Goal: Task Accomplishment & Management: Complete application form

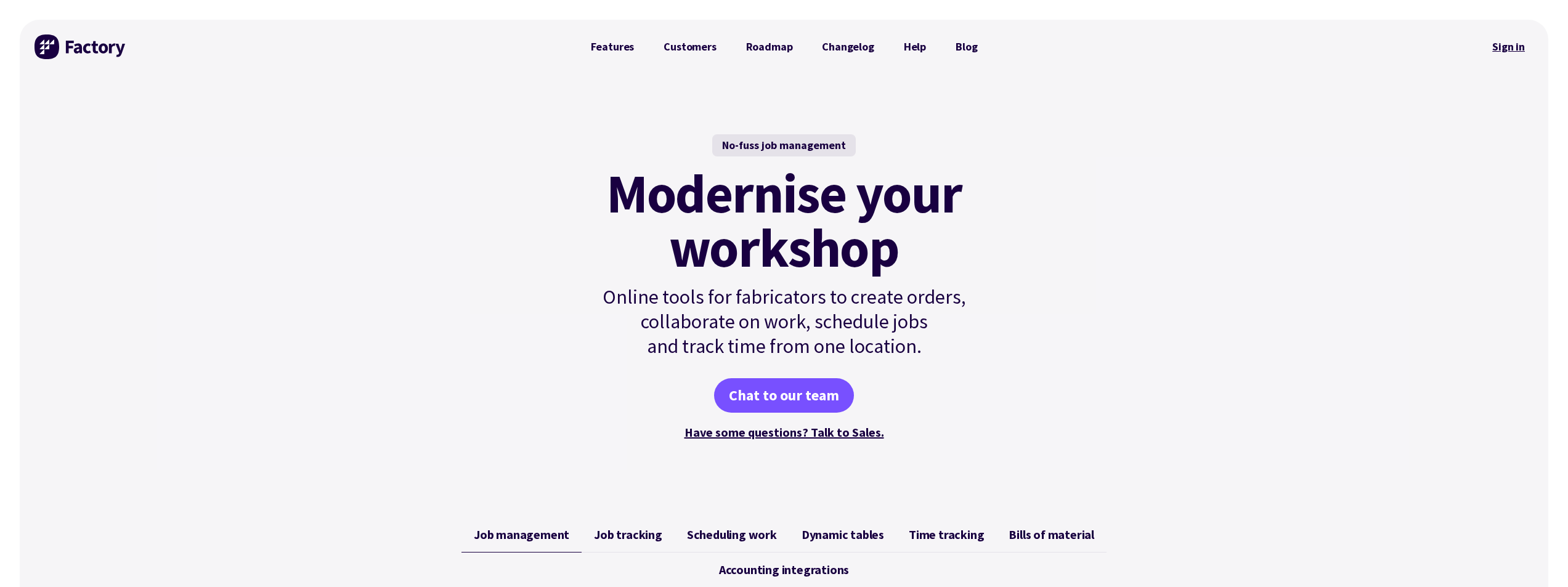
click at [1492, 47] on link "Sign in" at bounding box center [1508, 47] width 50 height 28
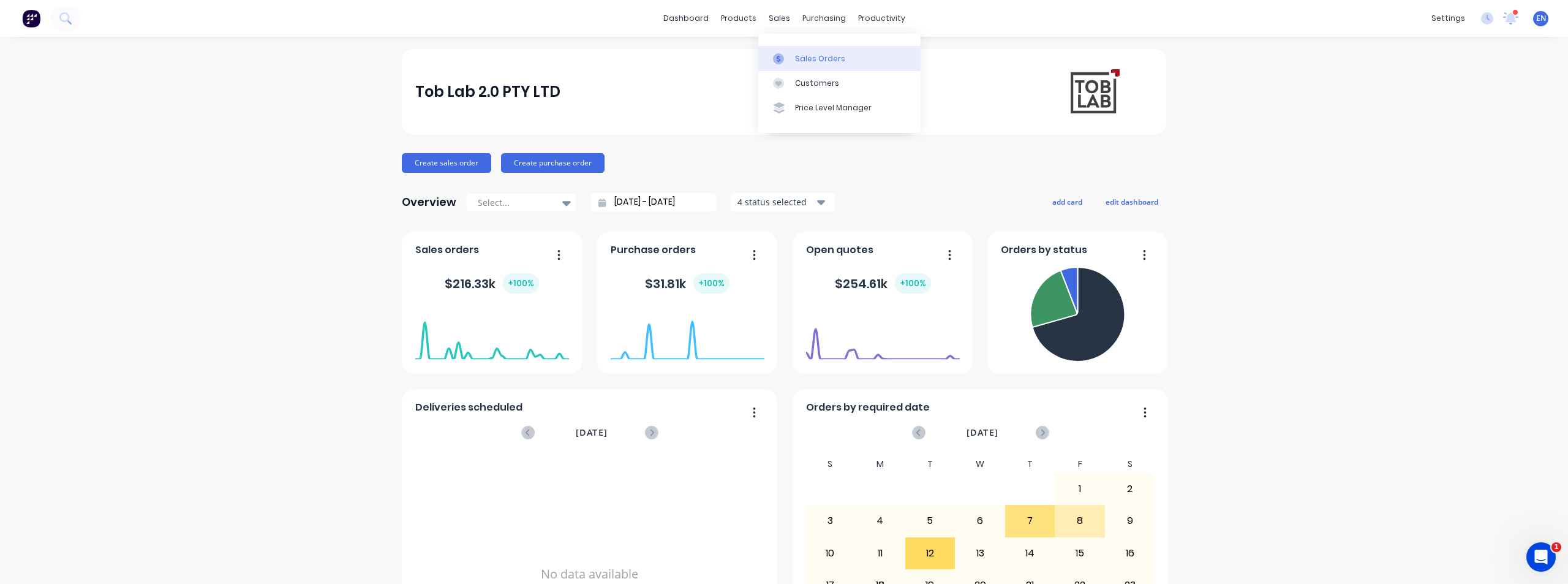
click at [783, 51] on link "Sales Orders" at bounding box center [839, 58] width 162 height 25
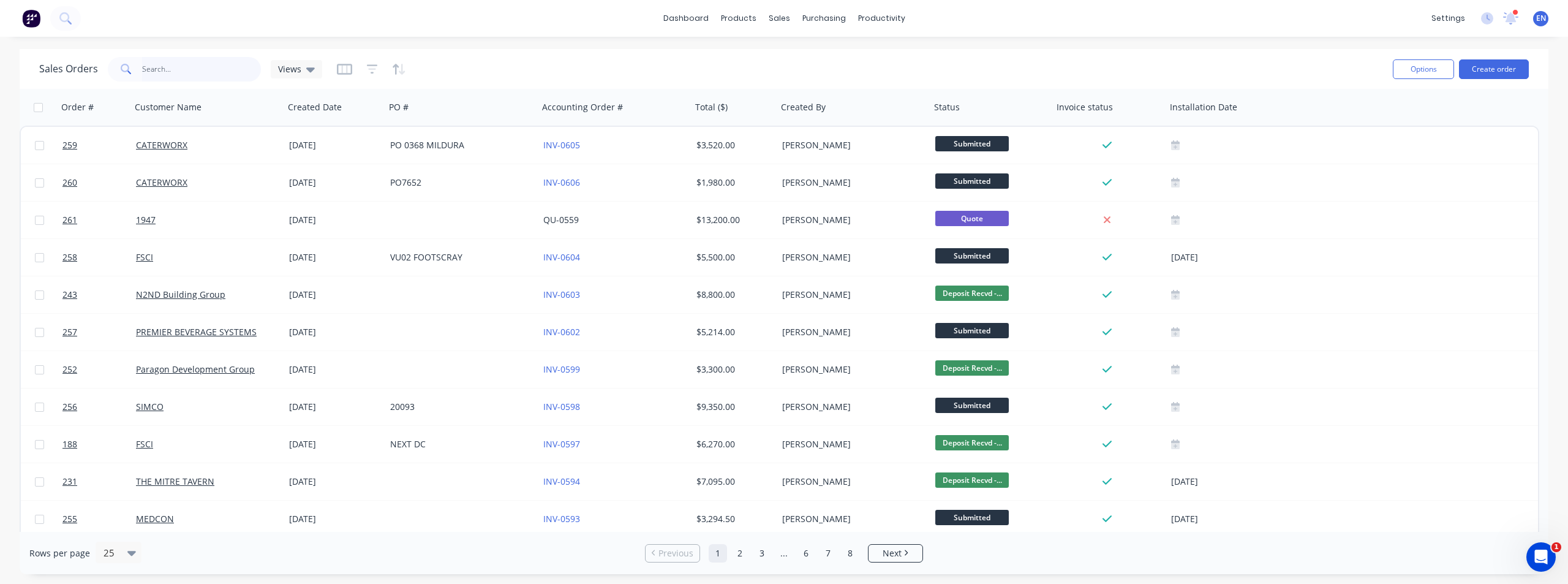
click at [209, 71] on input "text" at bounding box center [201, 69] width 119 height 25
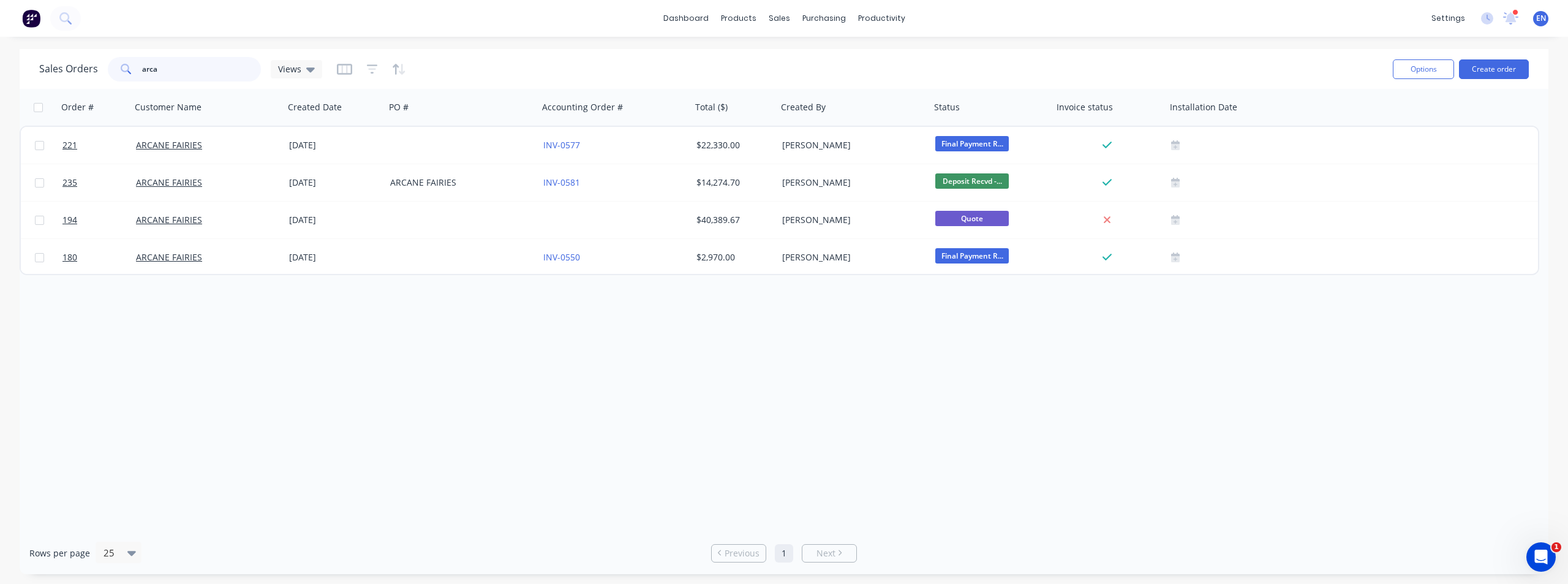
drag, startPoint x: 157, startPoint y: 63, endPoint x: 64, endPoint y: 50, distance: 93.9
click at [64, 50] on div "Sales Orders arca Views Options Create order" at bounding box center [784, 69] width 1529 height 40
type input "d"
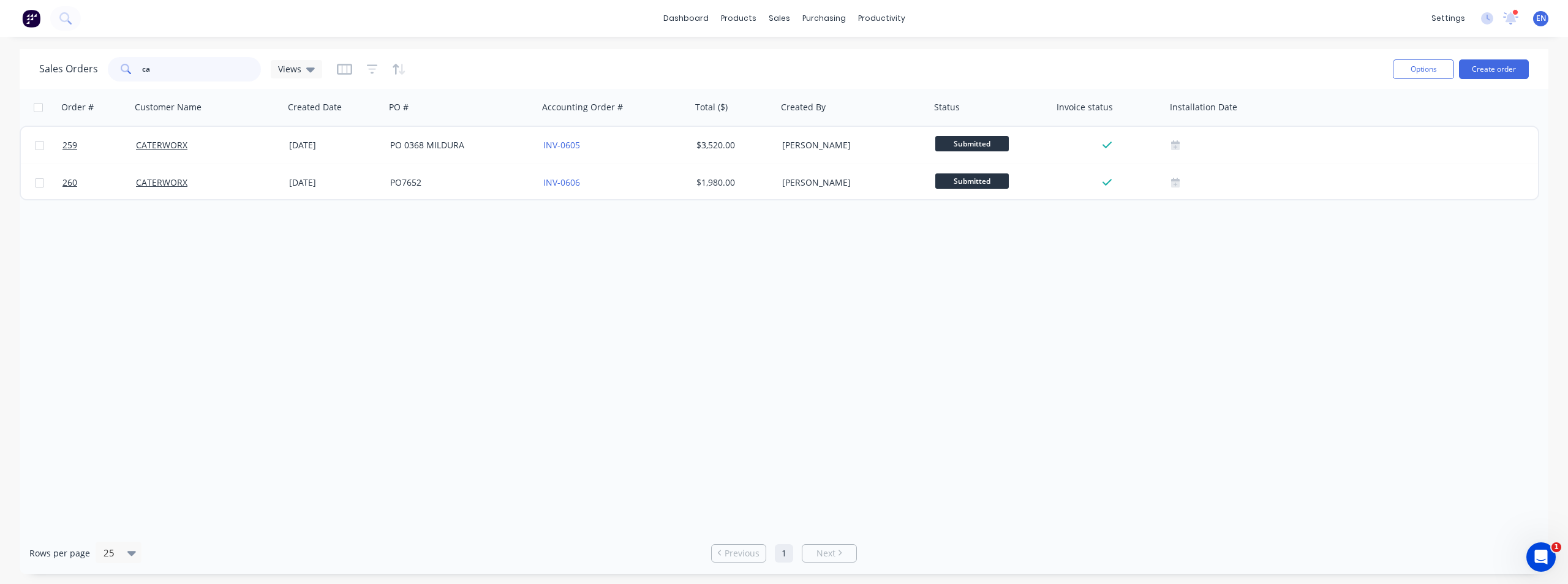
type input "c"
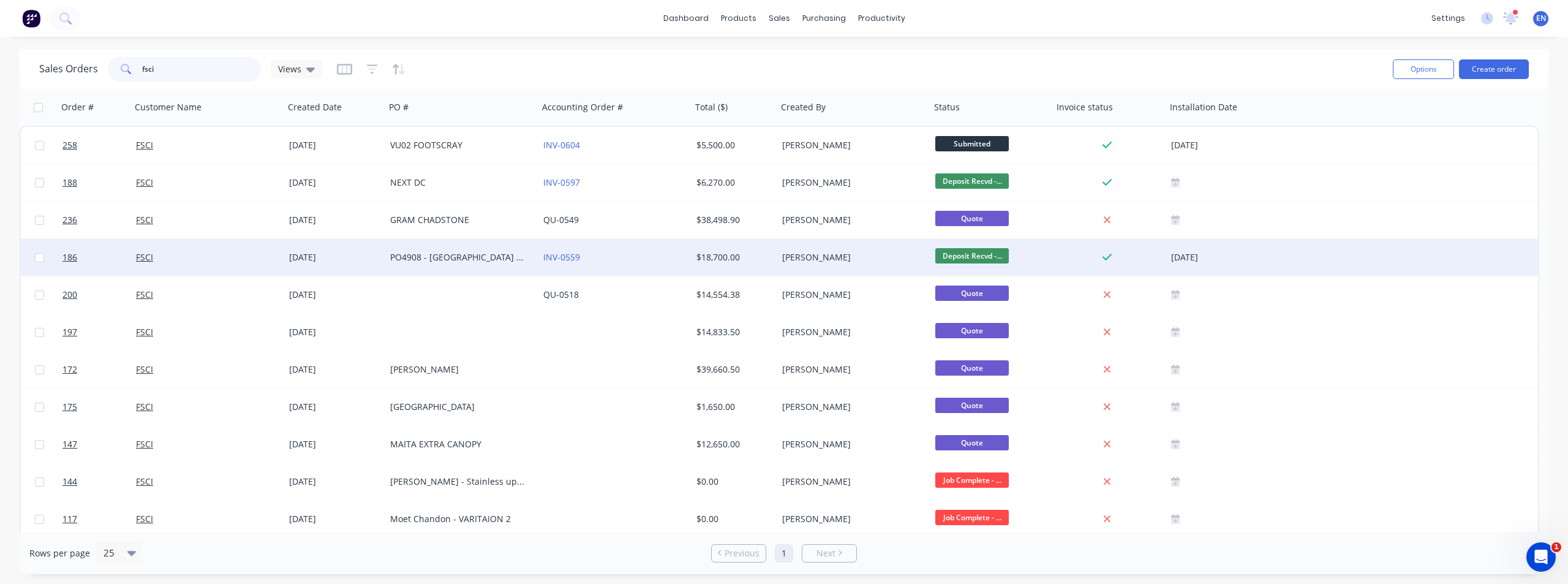
type input "fsci"
click at [487, 260] on div "PO4908 - [GEOGRAPHIC_DATA] VU02" at bounding box center [458, 257] width 136 height 12
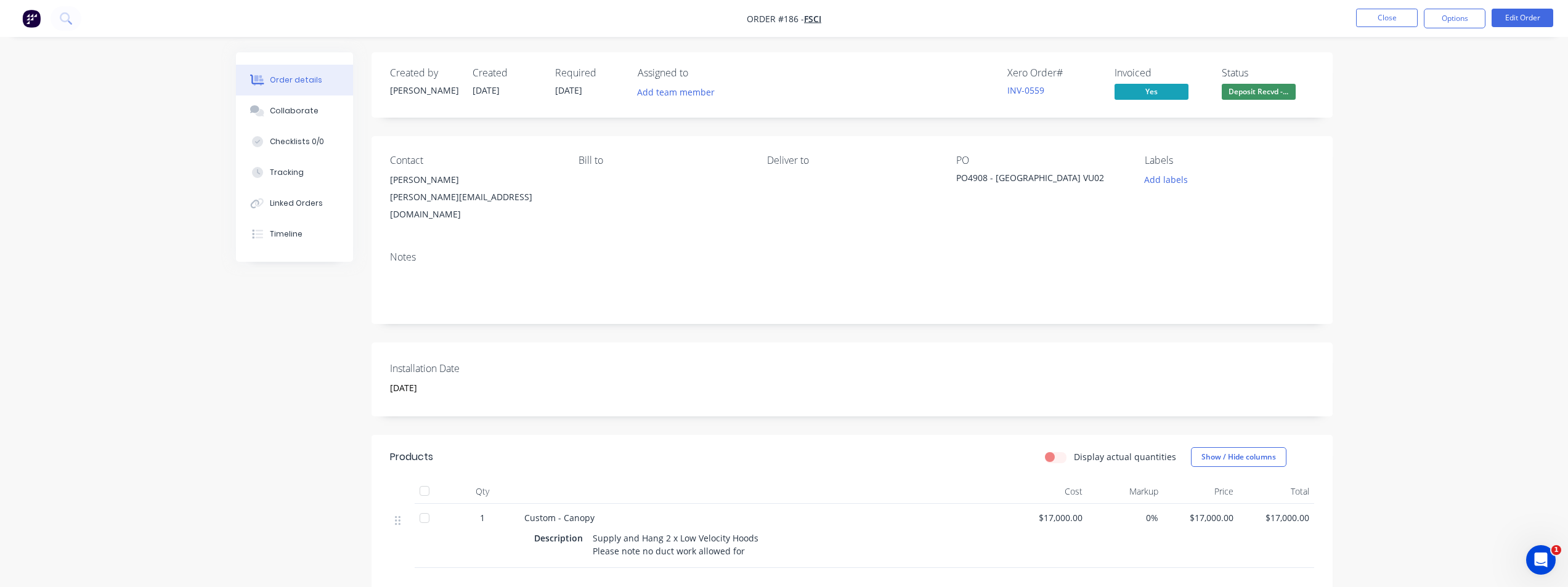
click at [1546, 553] on div "Open Intercom Messenger" at bounding box center [1541, 559] width 40 height 40
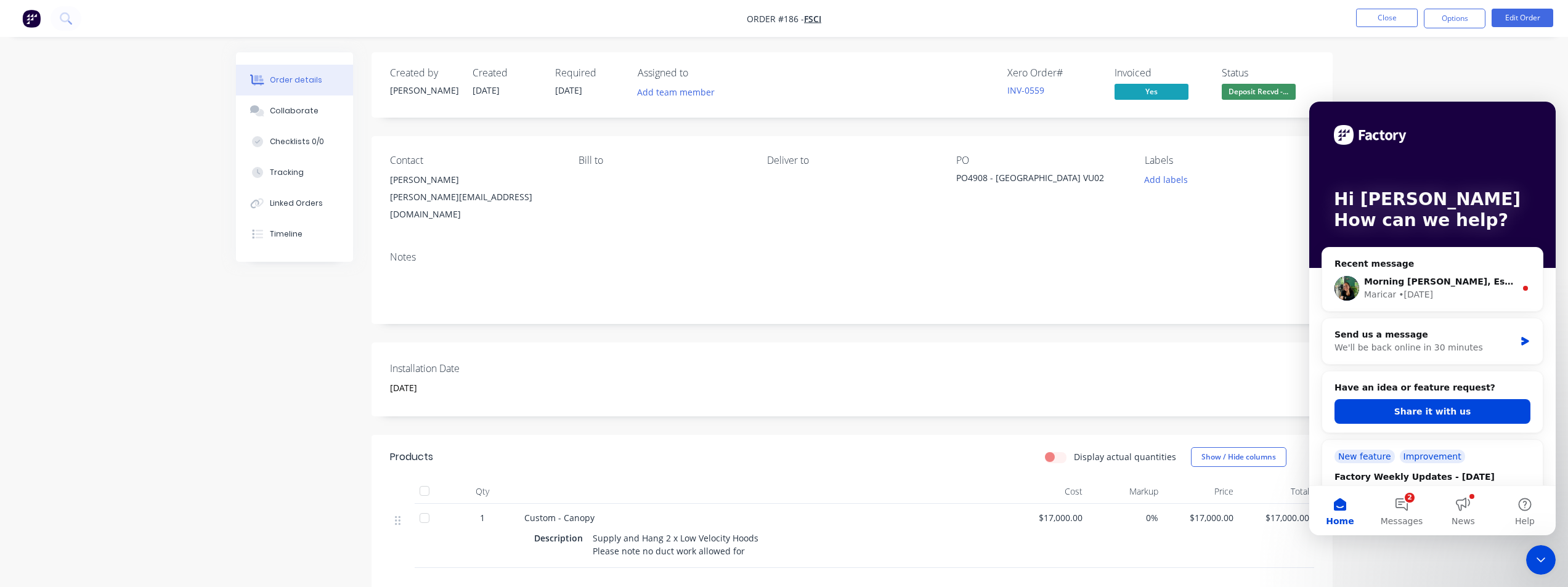
click at [1300, 70] on div "Status" at bounding box center [1267, 73] width 93 height 12
drag, startPoint x: 737, startPoint y: 238, endPoint x: 679, endPoint y: 217, distance: 61.7
click at [736, 241] on div "Notes" at bounding box center [852, 283] width 961 height 82
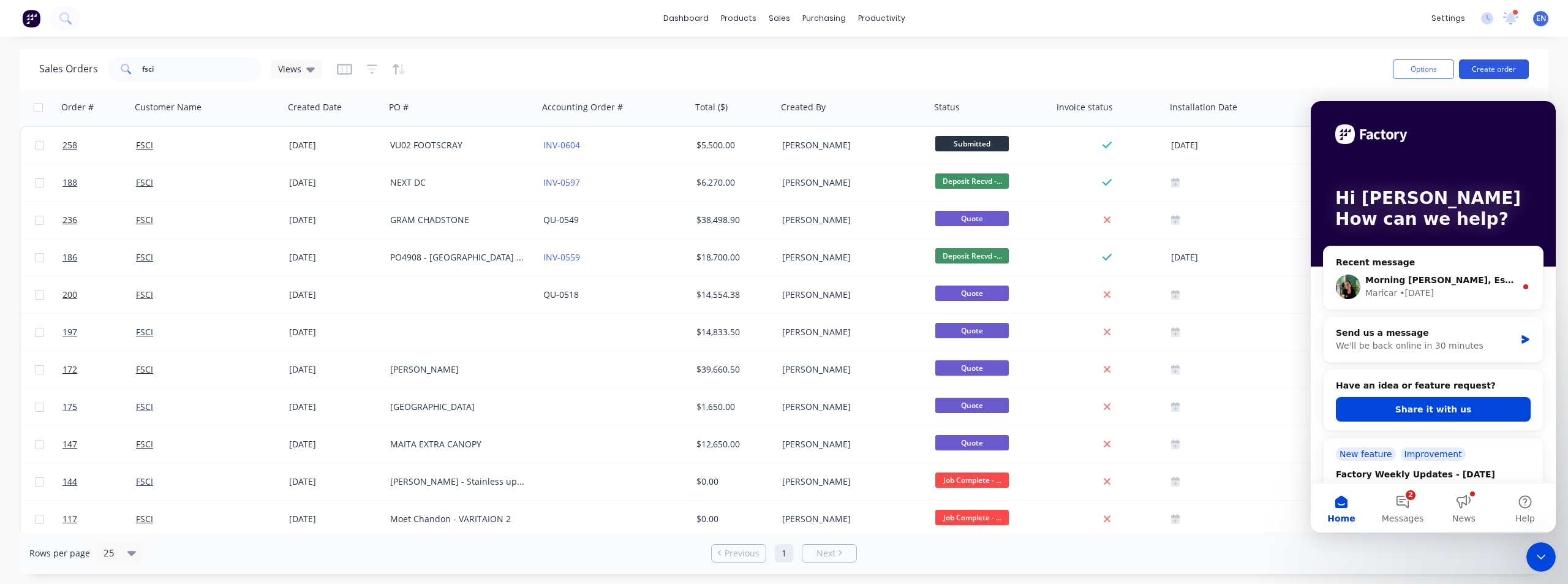
click at [1494, 63] on button "Create order" at bounding box center [1494, 69] width 70 height 20
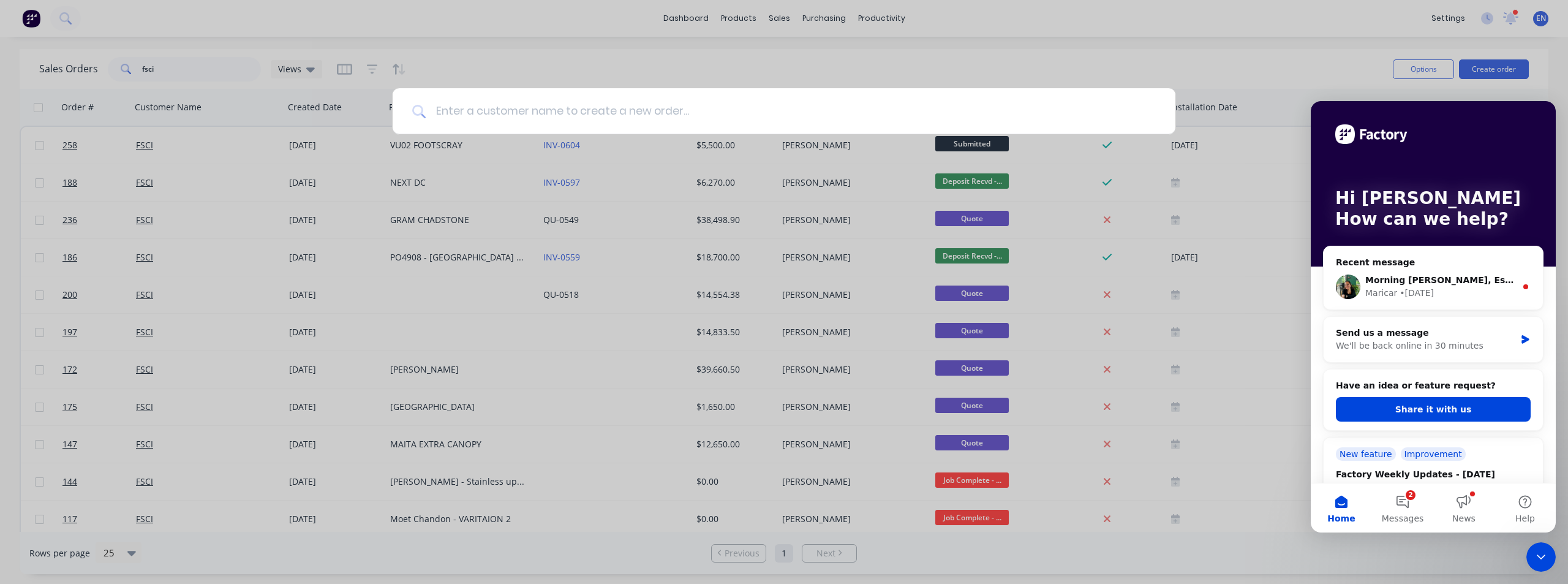
click at [524, 117] on input at bounding box center [791, 111] width 730 height 46
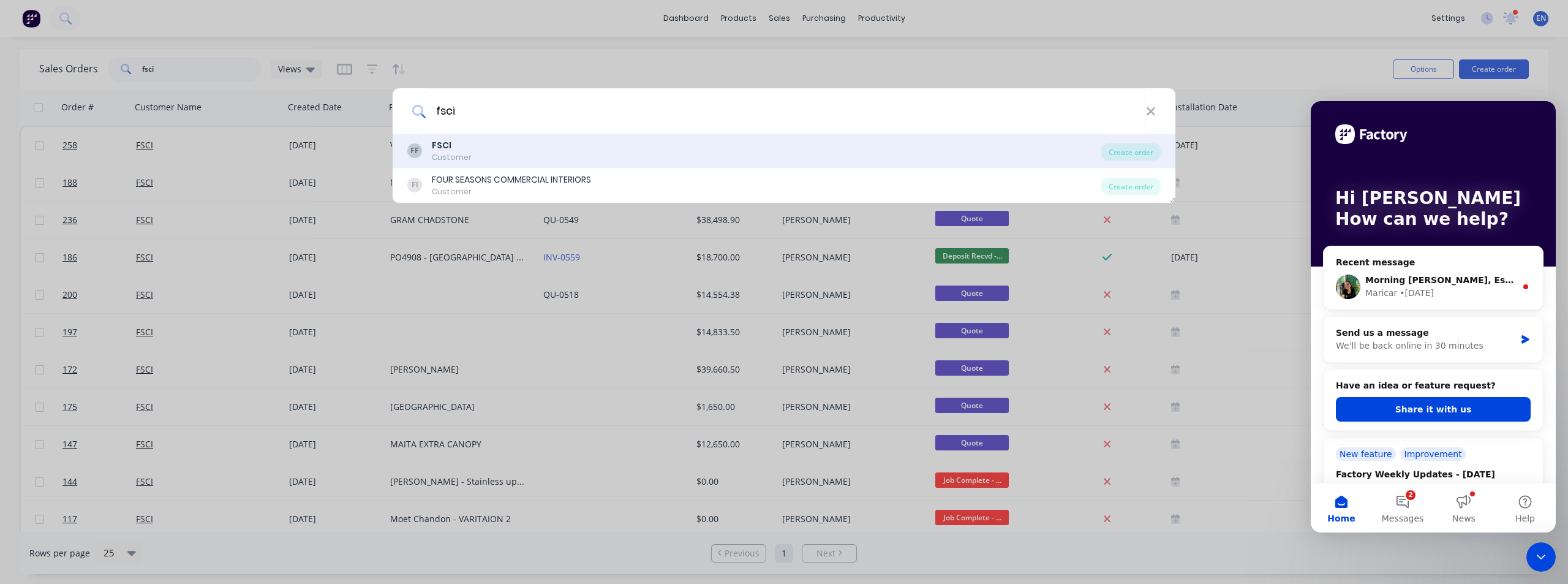
type input "fsci"
click at [521, 149] on div "FF FSCI Customer" at bounding box center [754, 151] width 694 height 24
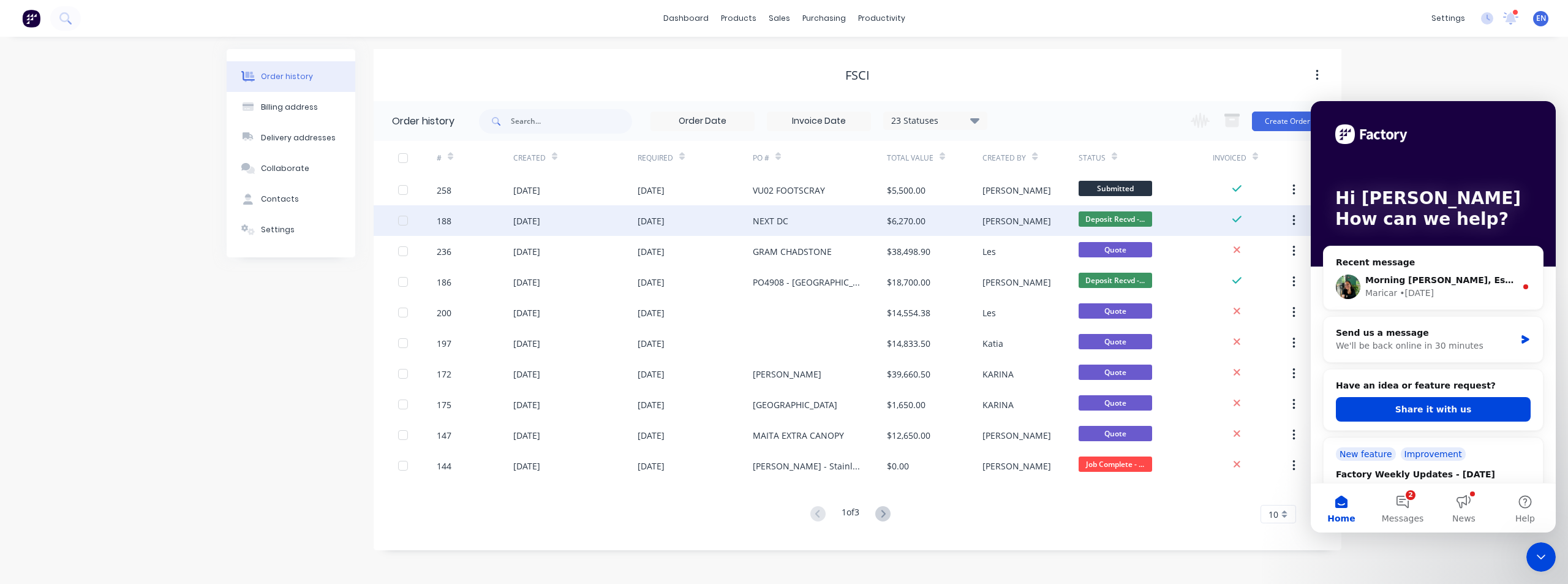
click at [810, 224] on div "NEXT DC" at bounding box center [819, 220] width 134 height 31
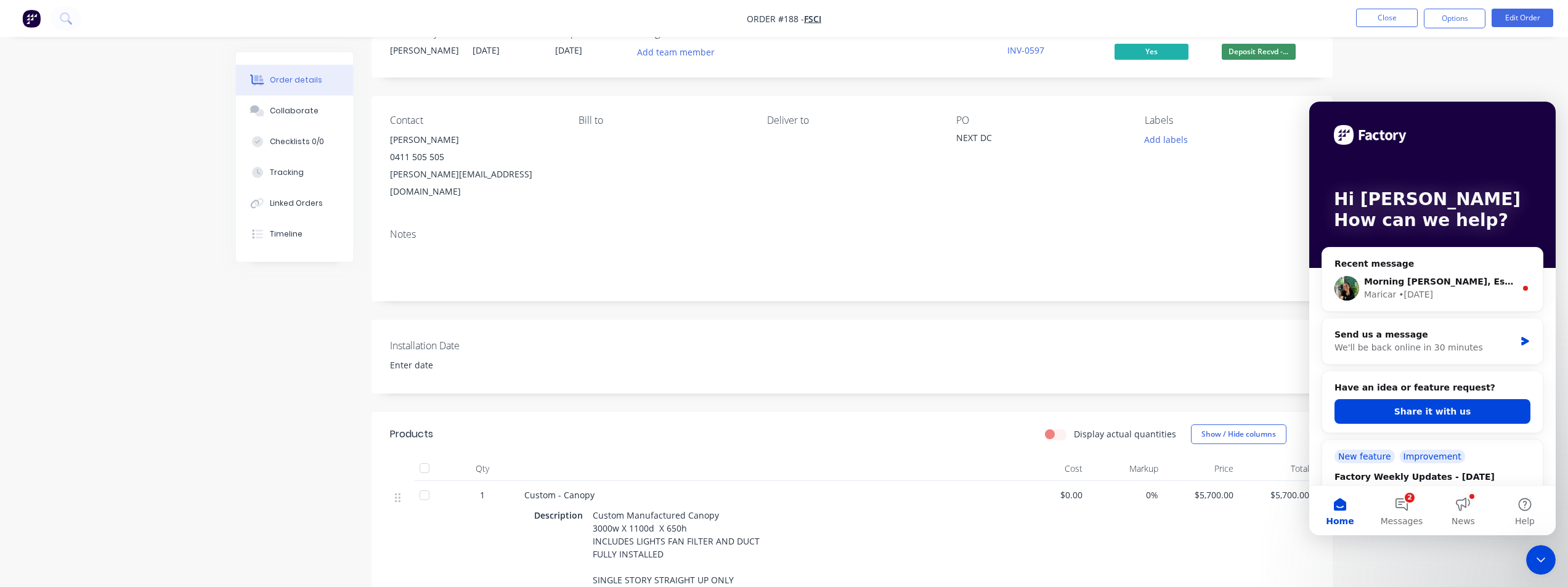
scroll to position [62, 0]
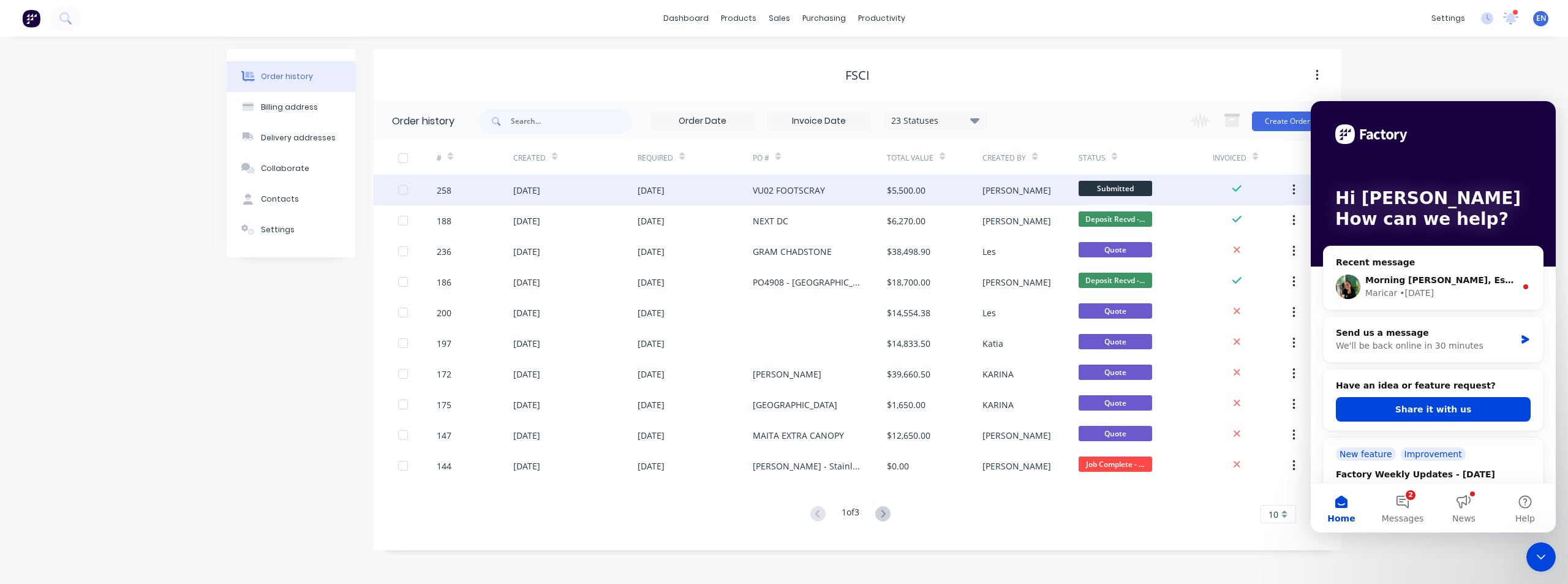
click at [786, 200] on div "VU02 FOOTSCRAY" at bounding box center [819, 190] width 134 height 31
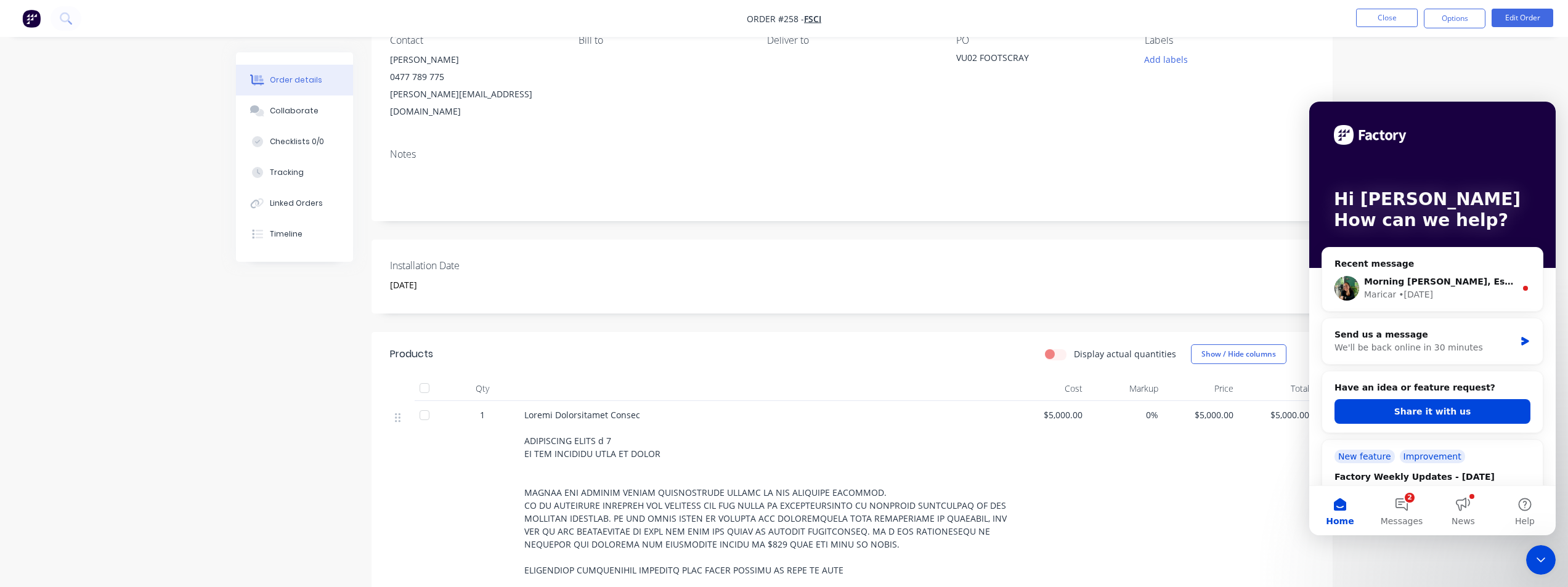
scroll to position [123, 0]
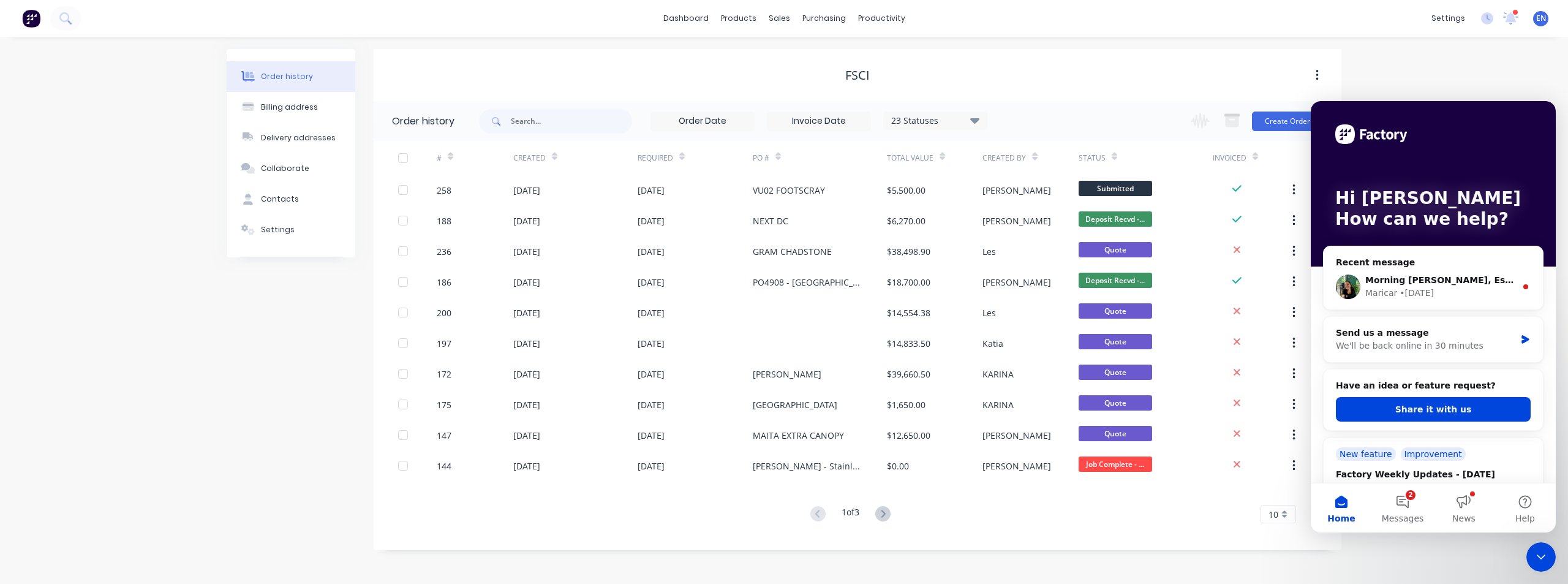
click at [1386, 547] on div "Order history Billing address Delivery addresses Collaborate Contacts Settings …" at bounding box center [784, 310] width 1568 height 547
click at [302, 396] on div "Order history Billing address Delivery addresses Collaborate Contacts Settings" at bounding box center [291, 300] width 129 height 501
click at [1450, 79] on div "Order history Billing address Delivery addresses Collaborate Contacts Settings …" at bounding box center [784, 310] width 1568 height 547
drag, startPoint x: 2849, startPoint y: 777, endPoint x: 1542, endPoint y: 550, distance: 1326.6
click at [1543, 554] on icon "Close Intercom Messenger" at bounding box center [1541, 557] width 15 height 15
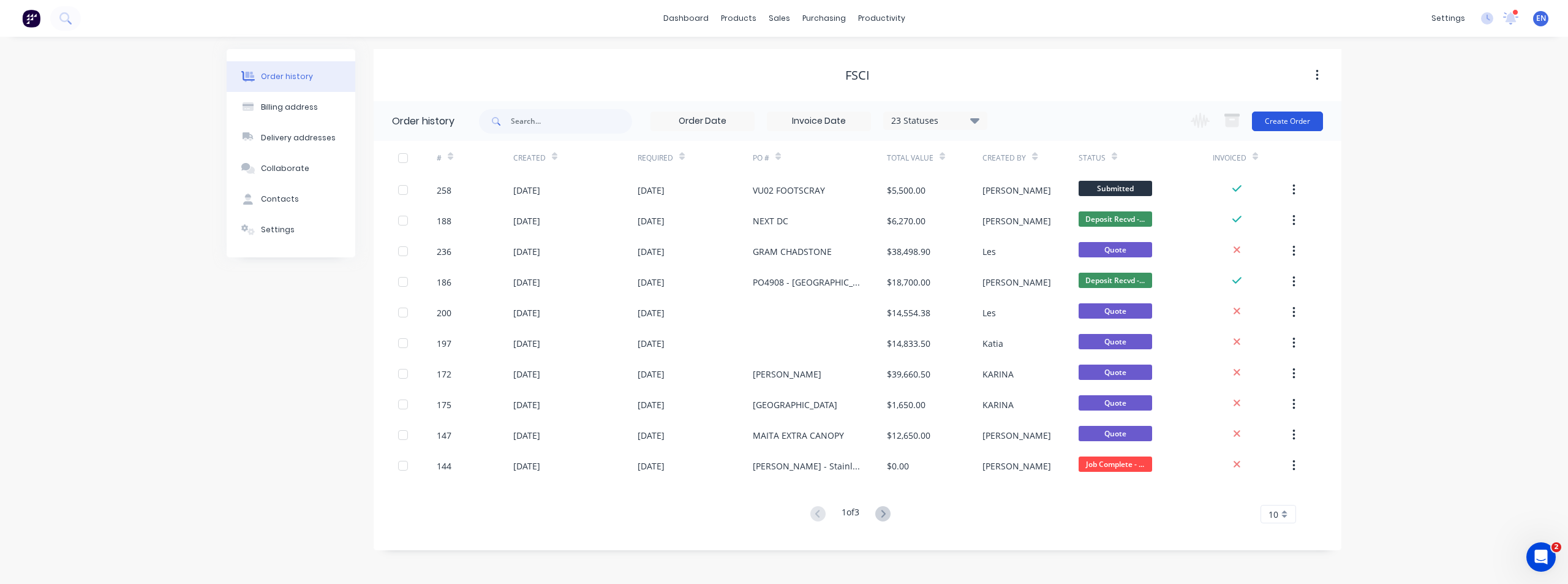
click at [1294, 125] on button "Create Order" at bounding box center [1288, 121] width 71 height 20
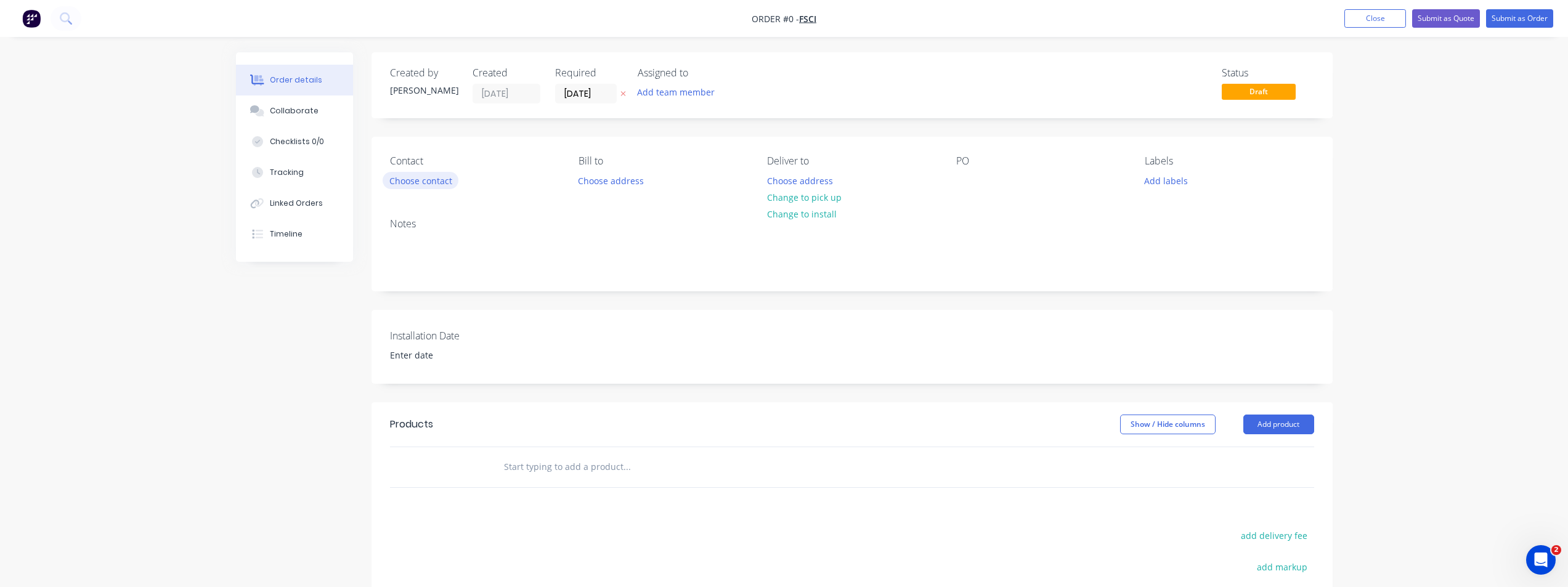
click at [417, 180] on button "Choose contact" at bounding box center [421, 180] width 75 height 16
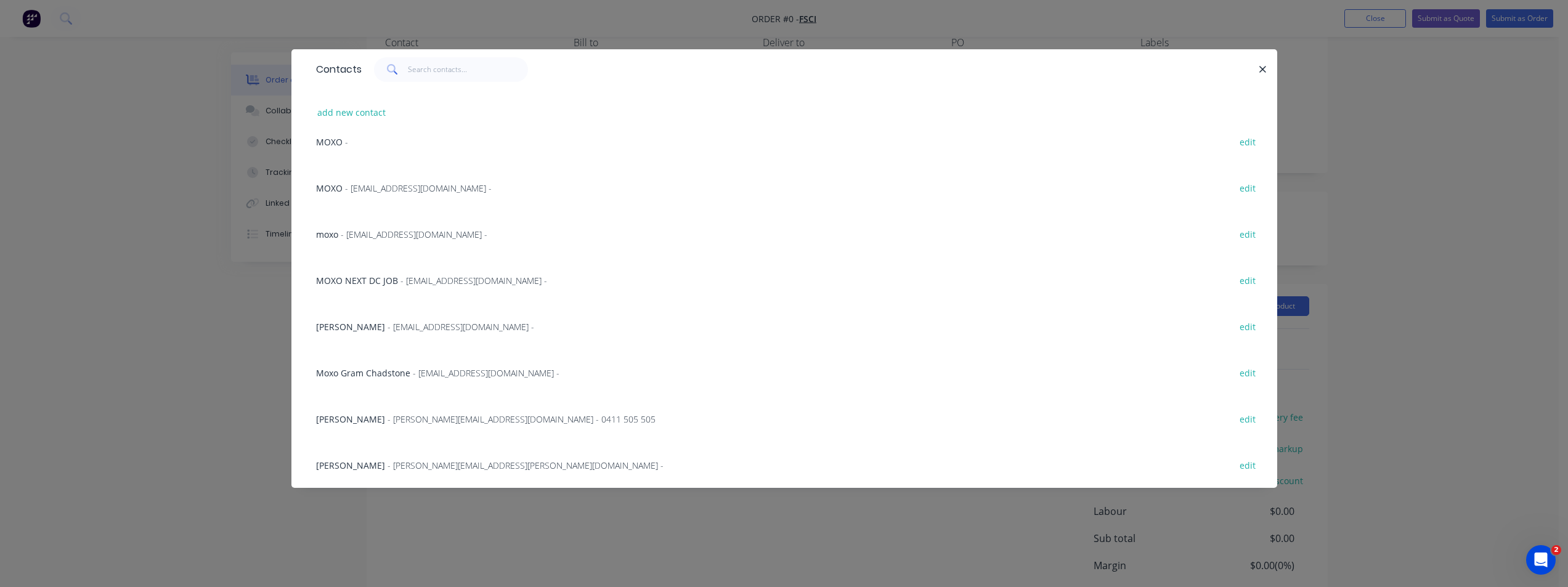
scroll to position [184, 0]
click at [375, 112] on button "add new contact" at bounding box center [351, 112] width 82 height 16
select select "AU"
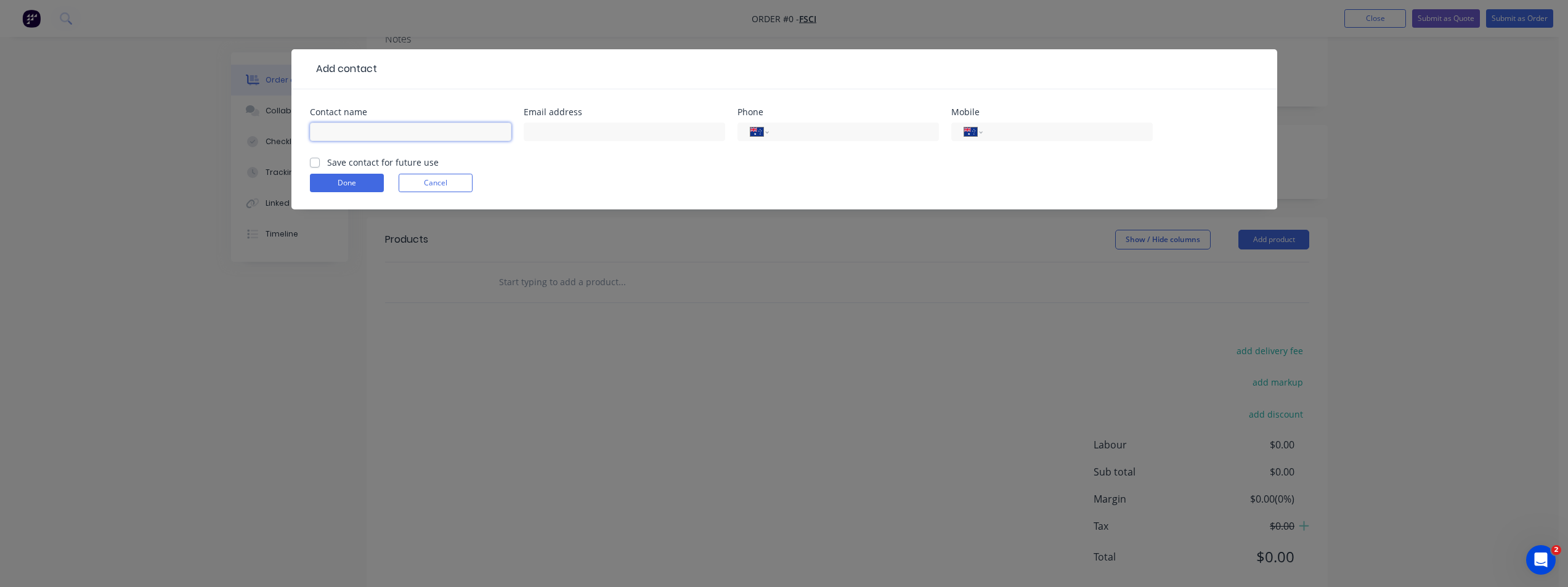
click at [425, 135] on input "text" at bounding box center [411, 132] width 202 height 19
type input "[PERSON_NAME]"
click at [590, 132] on input "text" at bounding box center [624, 132] width 202 height 19
type input "[EMAIL_ADDRESS][DOMAIN_NAME]"
click at [802, 134] on input "tel" at bounding box center [851, 132] width 148 height 14
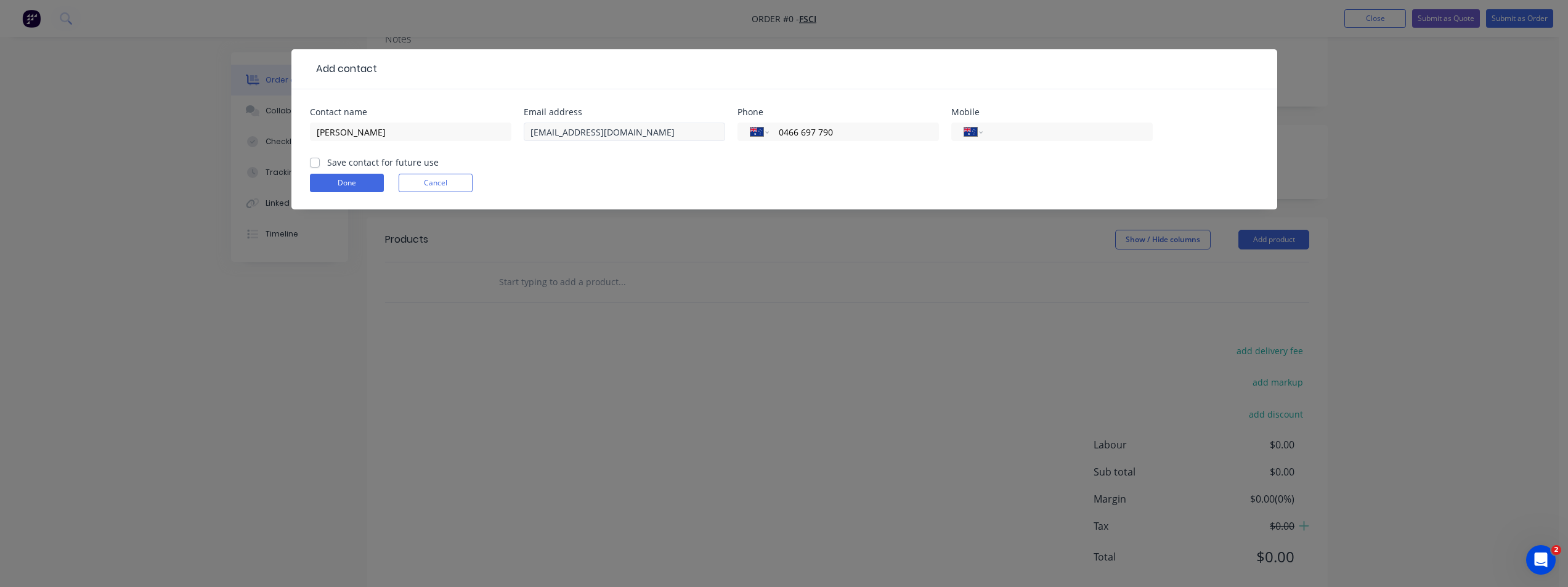
drag, startPoint x: 839, startPoint y: 130, endPoint x: 660, endPoint y: 130, distance: 179.0
click at [660, 130] on div "Contact name [PERSON_NAME] Email address [EMAIL_ADDRESS][DOMAIN_NAME] Phone Int…" at bounding box center [784, 132] width 949 height 48
type input "0466 697 790"
click at [1059, 123] on div "International [GEOGRAPHIC_DATA] [GEOGRAPHIC_DATA] [GEOGRAPHIC_DATA] [GEOGRAPHIC…" at bounding box center [1052, 132] width 202 height 19
click at [1037, 134] on input "tel" at bounding box center [1064, 132] width 148 height 14
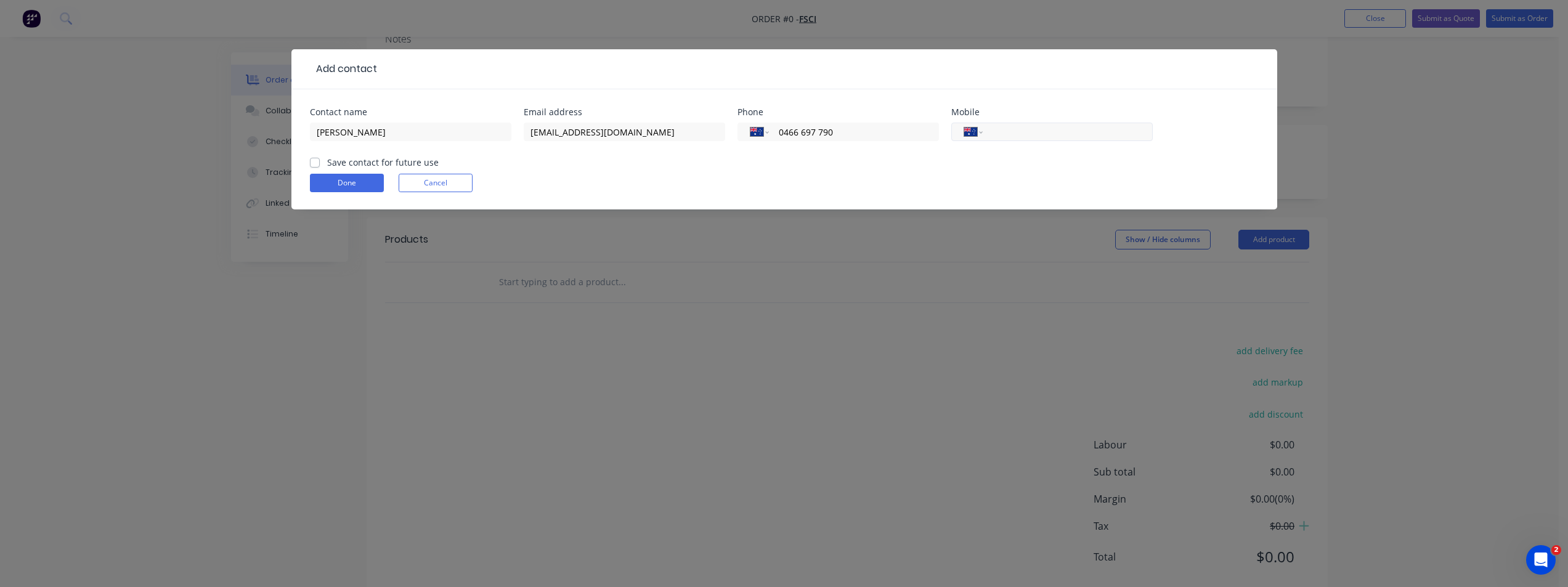
paste input "0466 697 790"
type input "0466 697 790"
click at [327, 167] on label "Save contact for future use" at bounding box center [383, 162] width 111 height 13
click at [310, 167] on input "Save contact for future use" at bounding box center [315, 161] width 10 height 12
checkbox input "true"
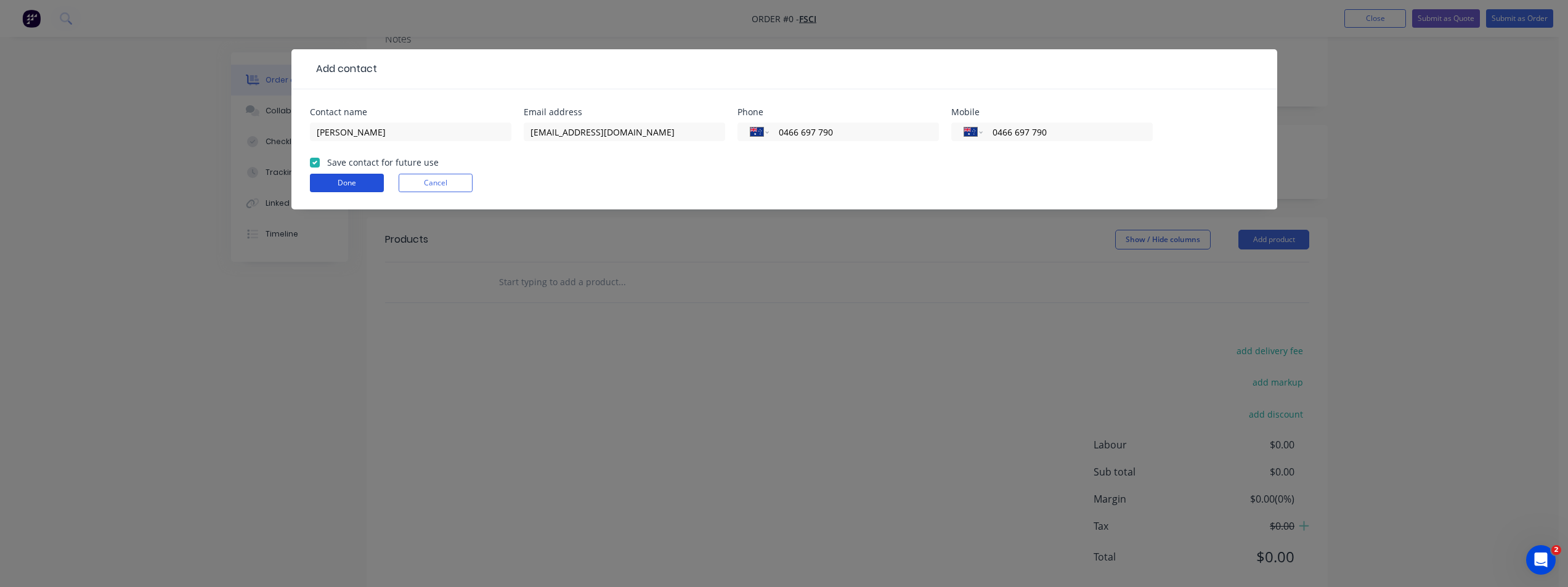
click at [333, 178] on button "Done" at bounding box center [347, 182] width 74 height 19
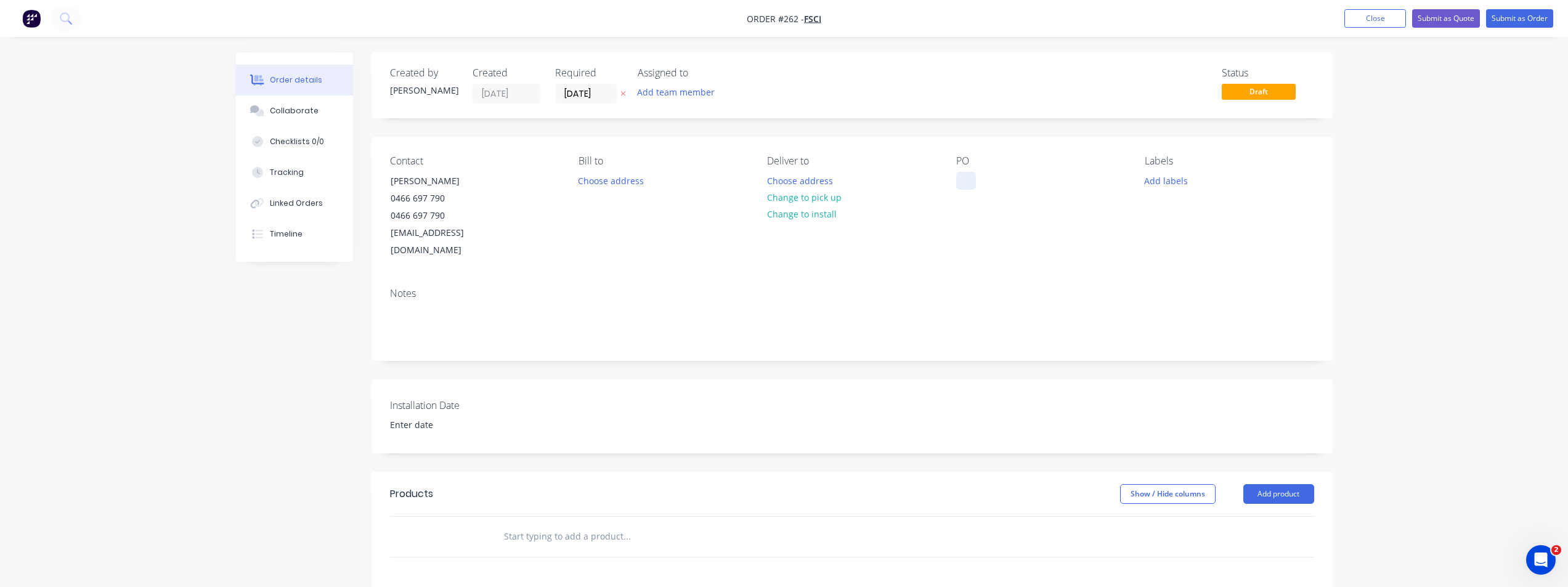
drag, startPoint x: 960, startPoint y: 170, endPoint x: 960, endPoint y: 178, distance: 8.0
click at [960, 173] on div "PO" at bounding box center [1040, 207] width 169 height 104
click at [959, 174] on div at bounding box center [966, 180] width 20 height 18
click at [963, 180] on div at bounding box center [966, 180] width 20 height 18
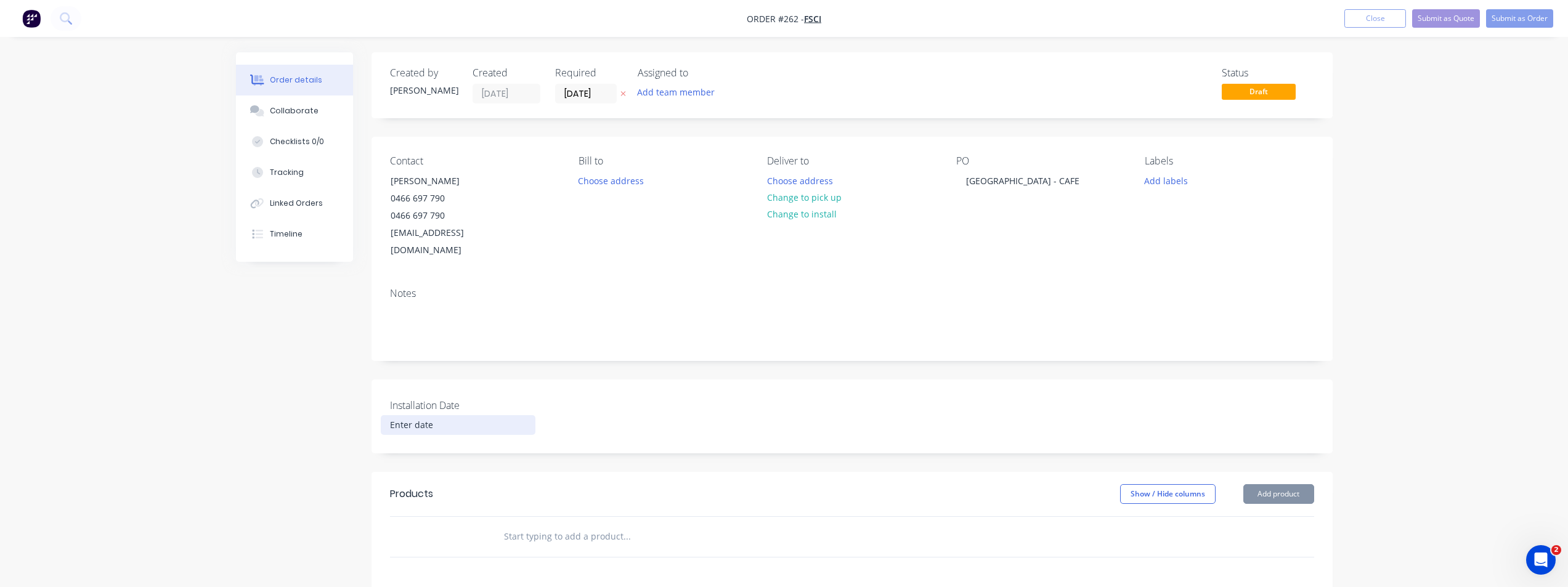
click at [412, 416] on input at bounding box center [458, 424] width 154 height 19
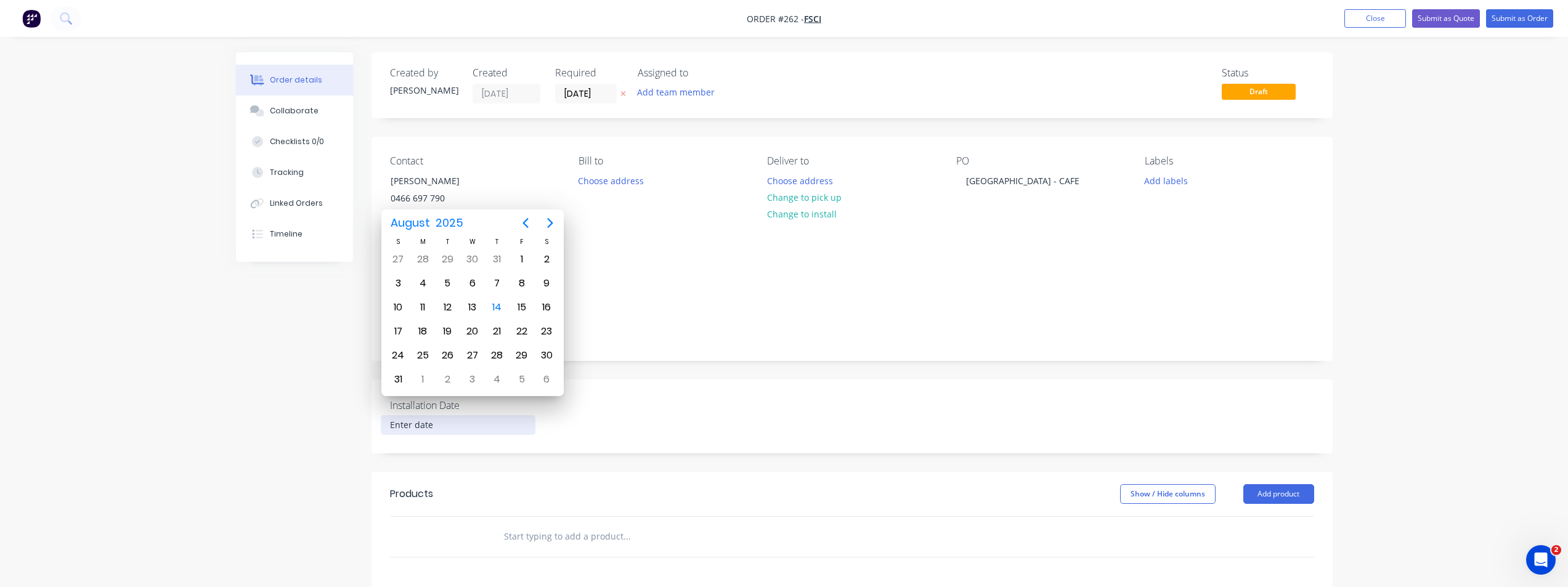
click at [222, 459] on div "Order details Collaborate Checklists 0/0 Tracking Linked Orders Timeline Order …" at bounding box center [784, 435] width 1568 height 871
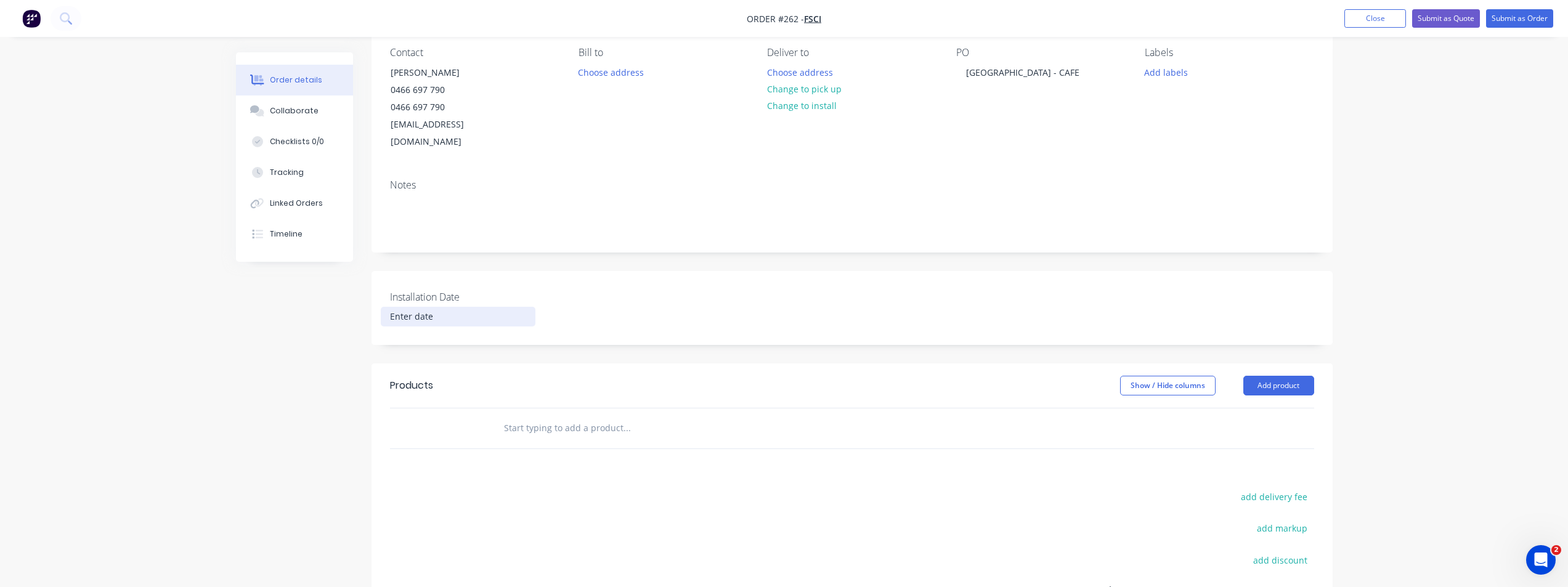
scroll to position [123, 0]
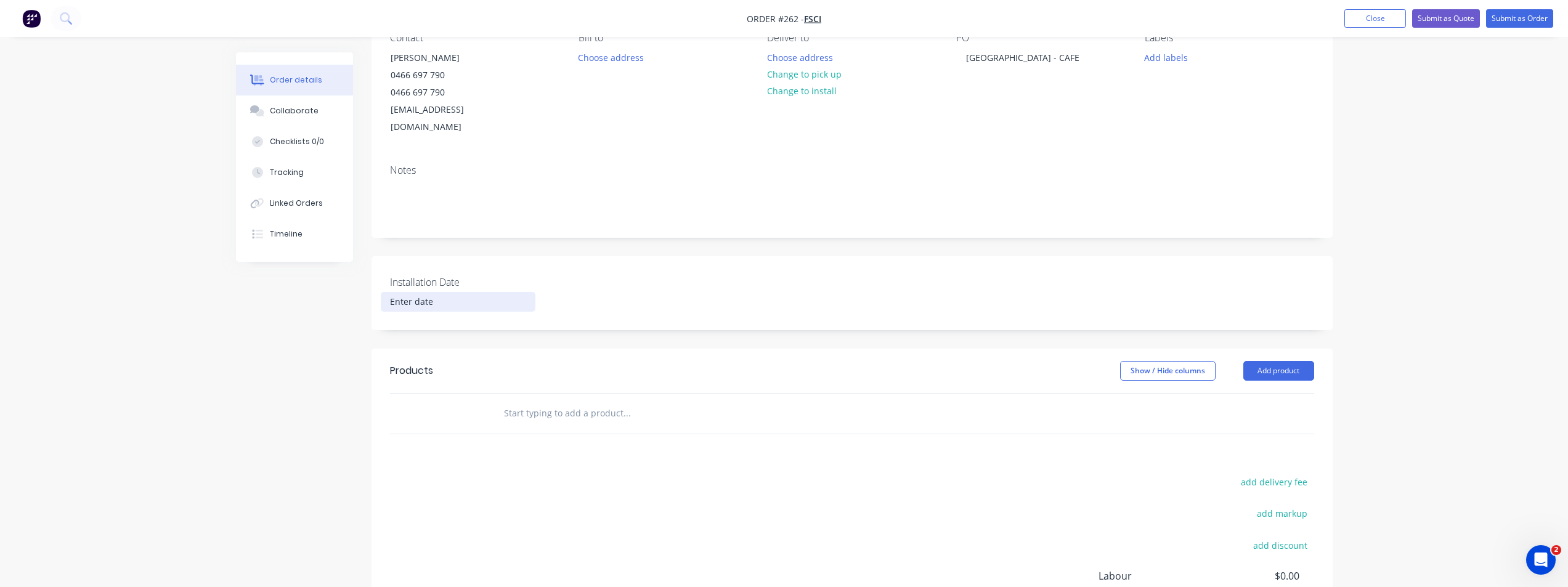
click at [555, 400] on input "text" at bounding box center [626, 413] width 246 height 25
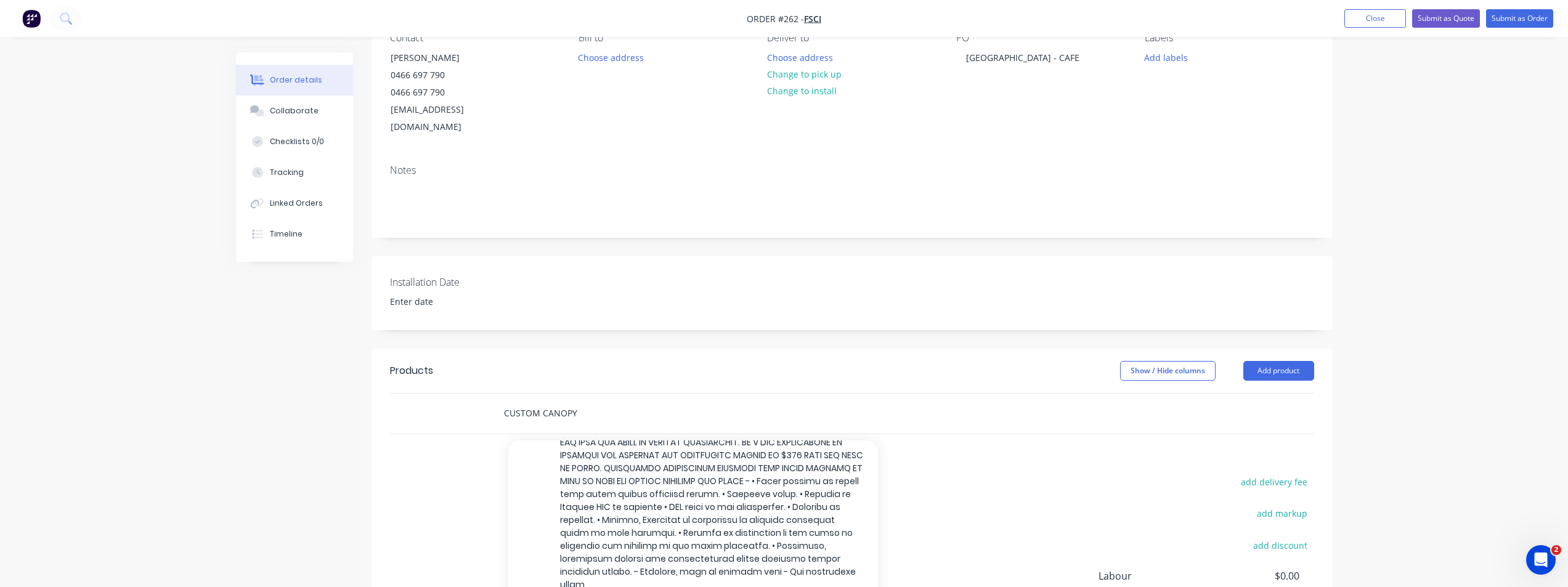
scroll to position [558, 0]
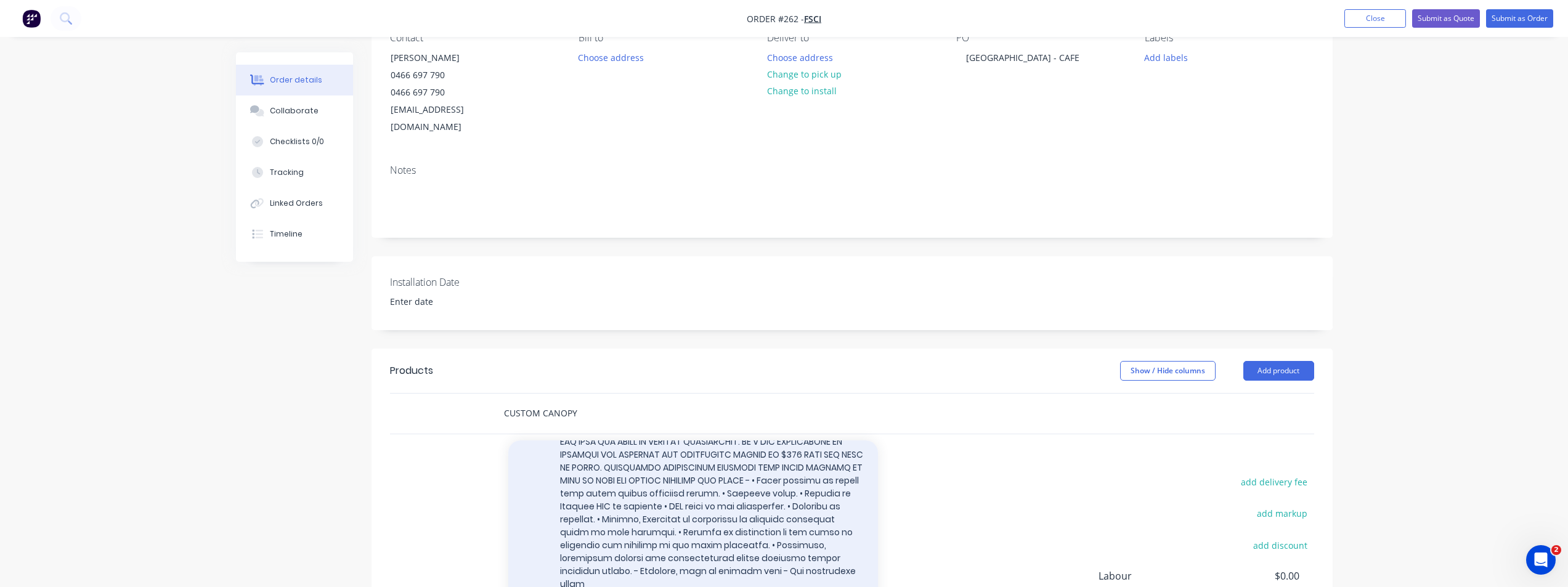
type input "CUSTOM CANOPY"
click at [793, 496] on div "Product" at bounding box center [693, 487] width 370 height 259
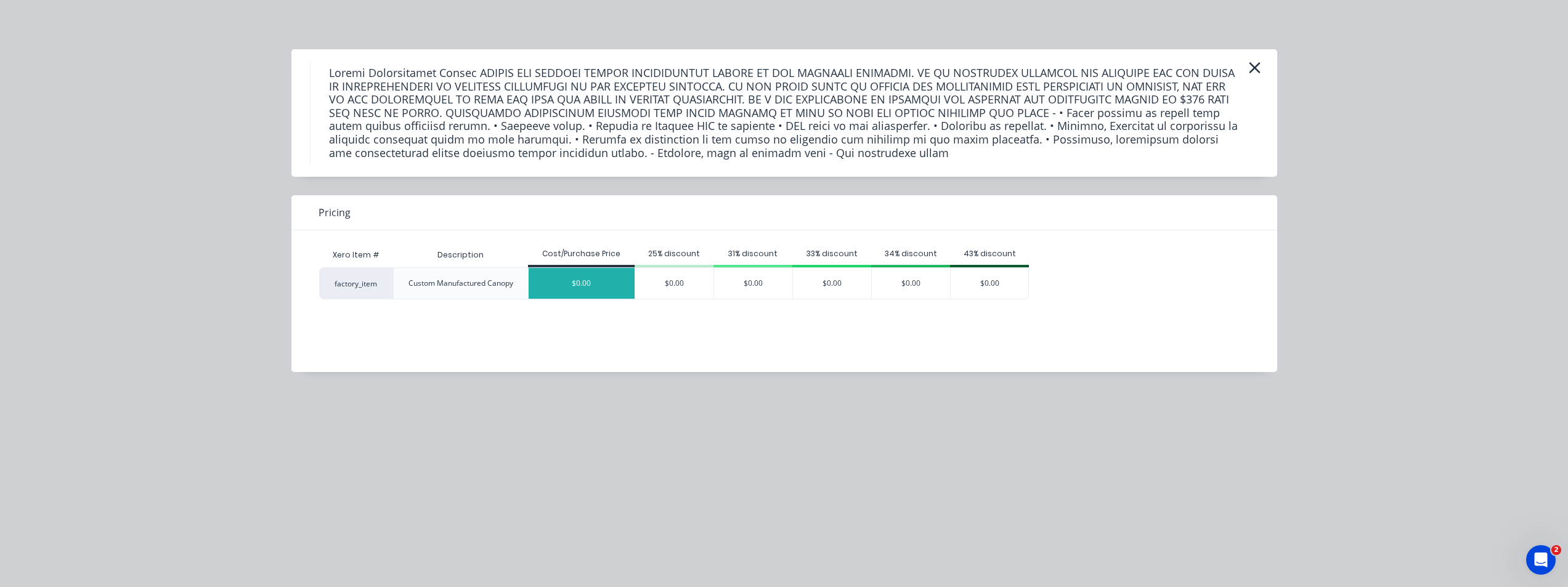
click at [570, 285] on div "$0.00" at bounding box center [581, 283] width 106 height 31
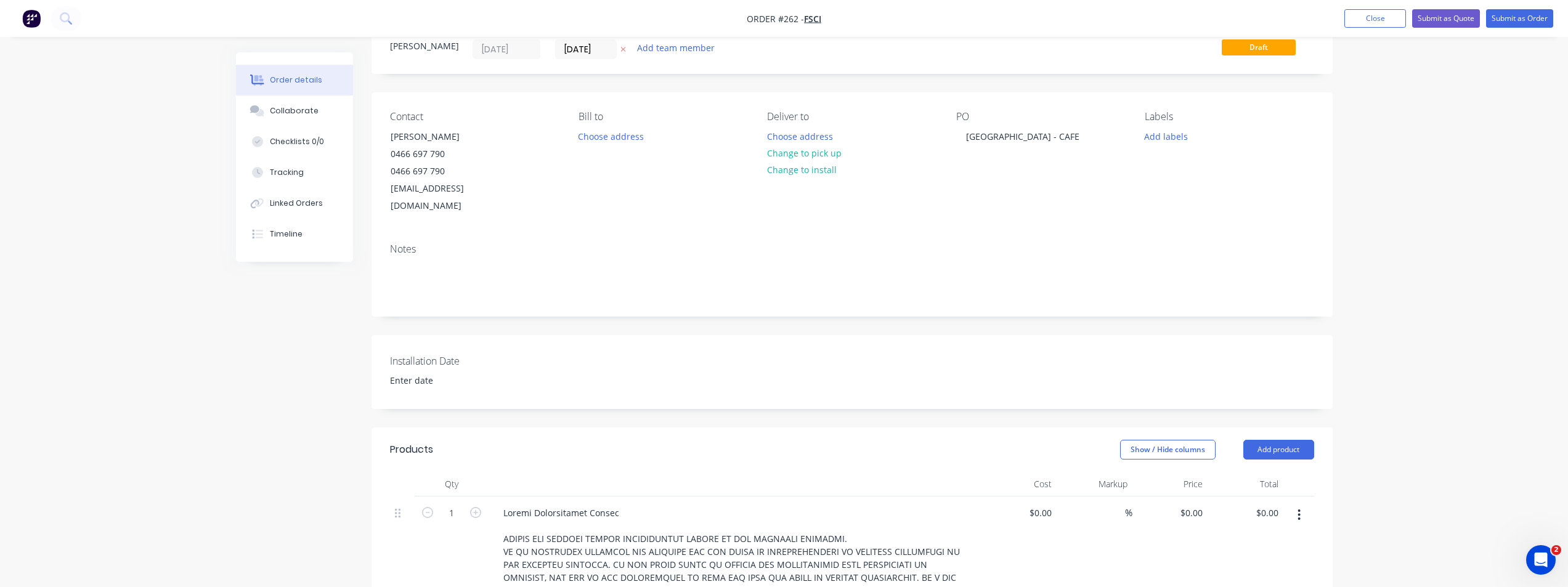
scroll to position [0, 0]
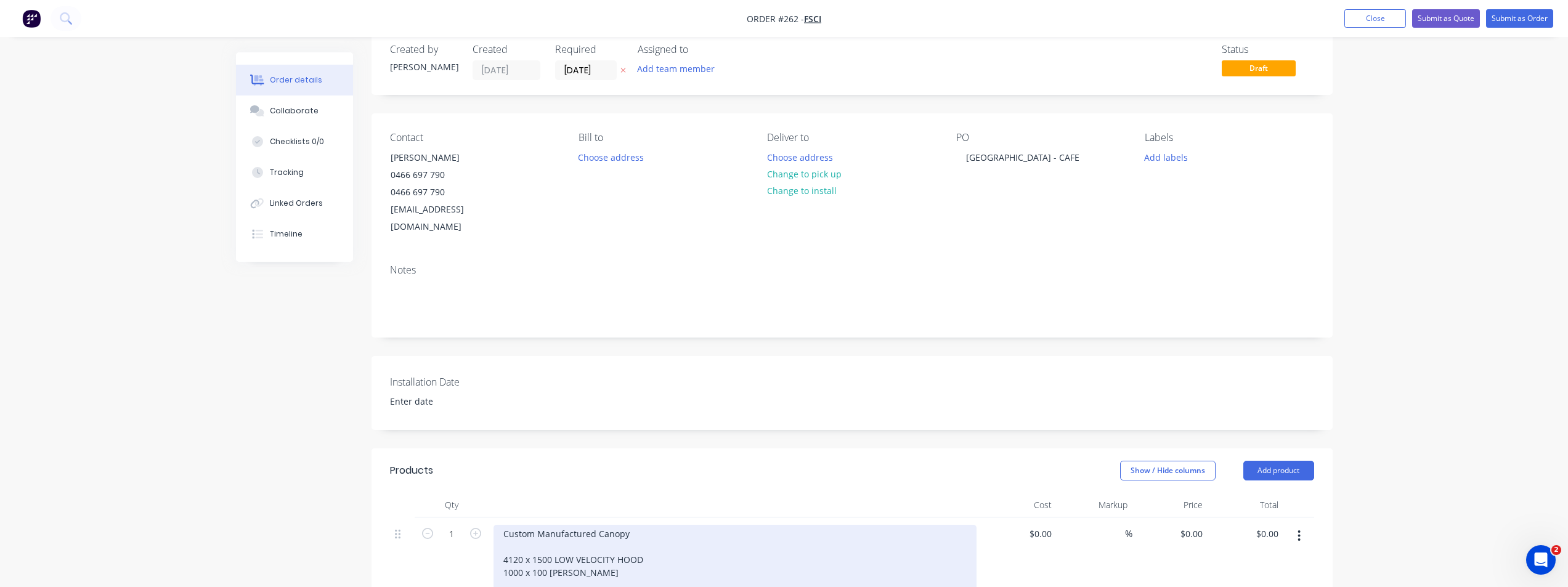
scroll to position [49, 0]
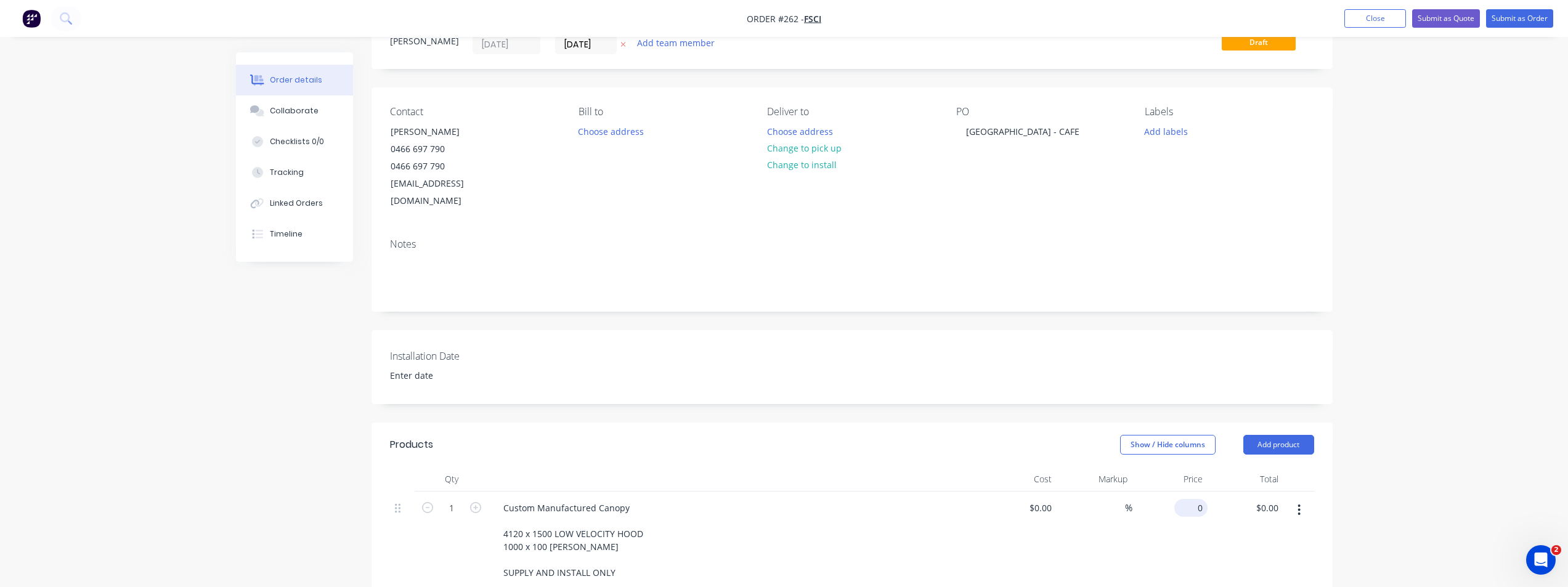
click at [1201, 499] on input "0" at bounding box center [1193, 507] width 28 height 18
type input "12500"
type input "0.00"
type input "$12,500.00"
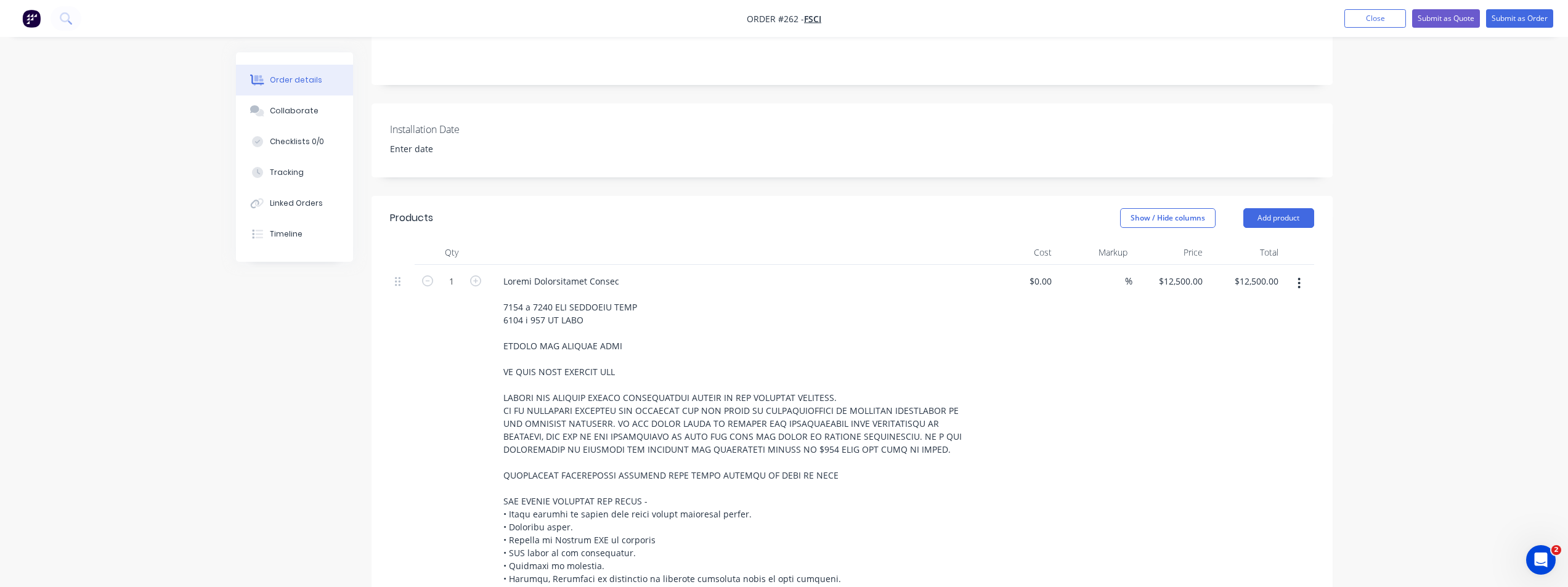
scroll to position [80, 0]
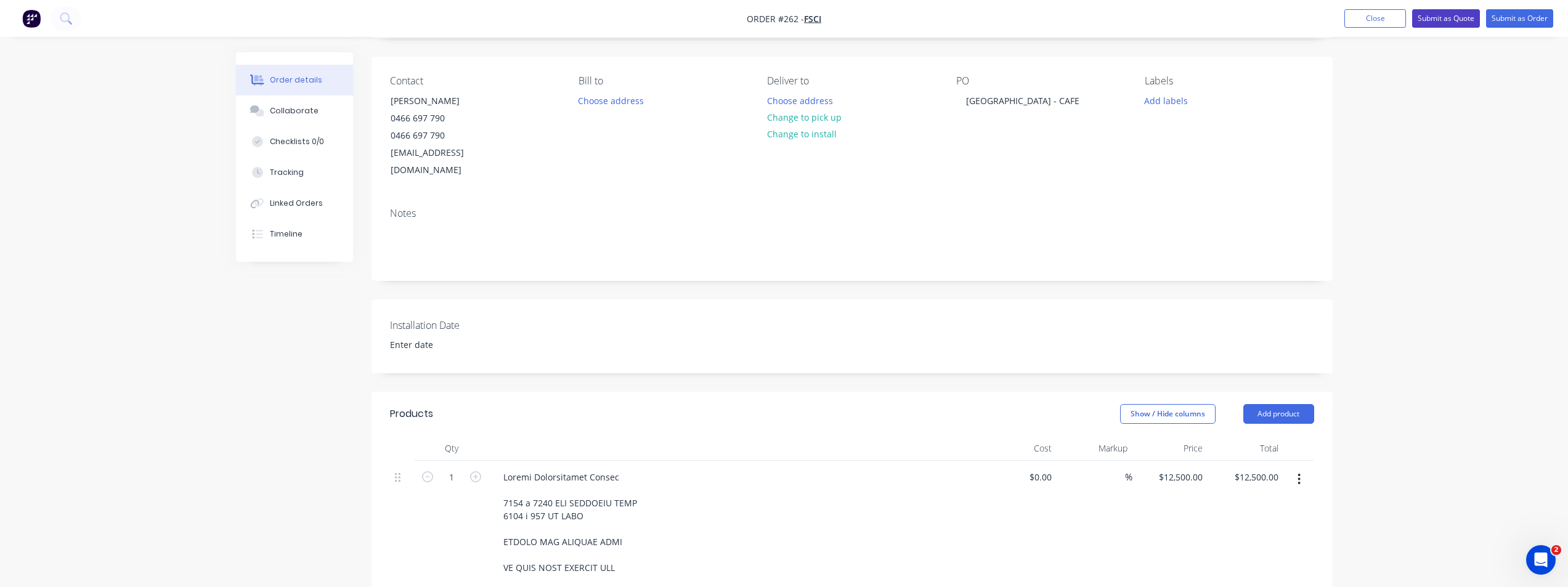
click at [1462, 20] on button "Submit as Quote" at bounding box center [1446, 18] width 68 height 19
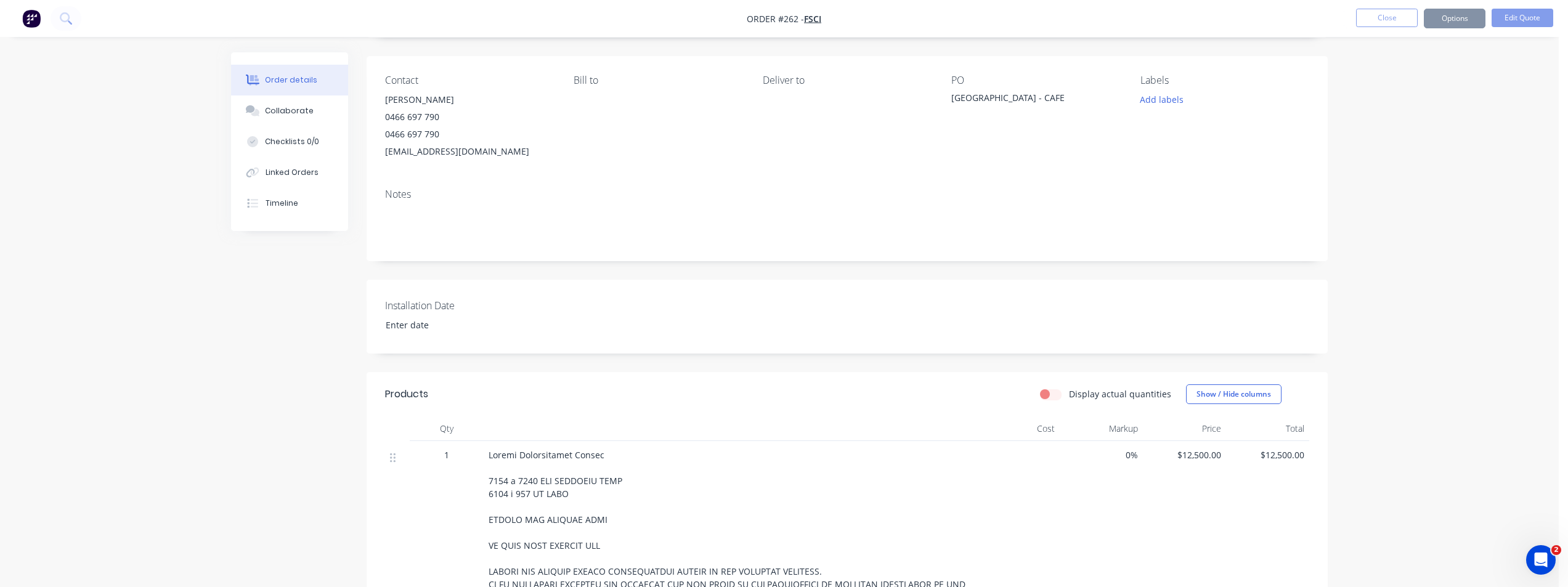
scroll to position [0, 0]
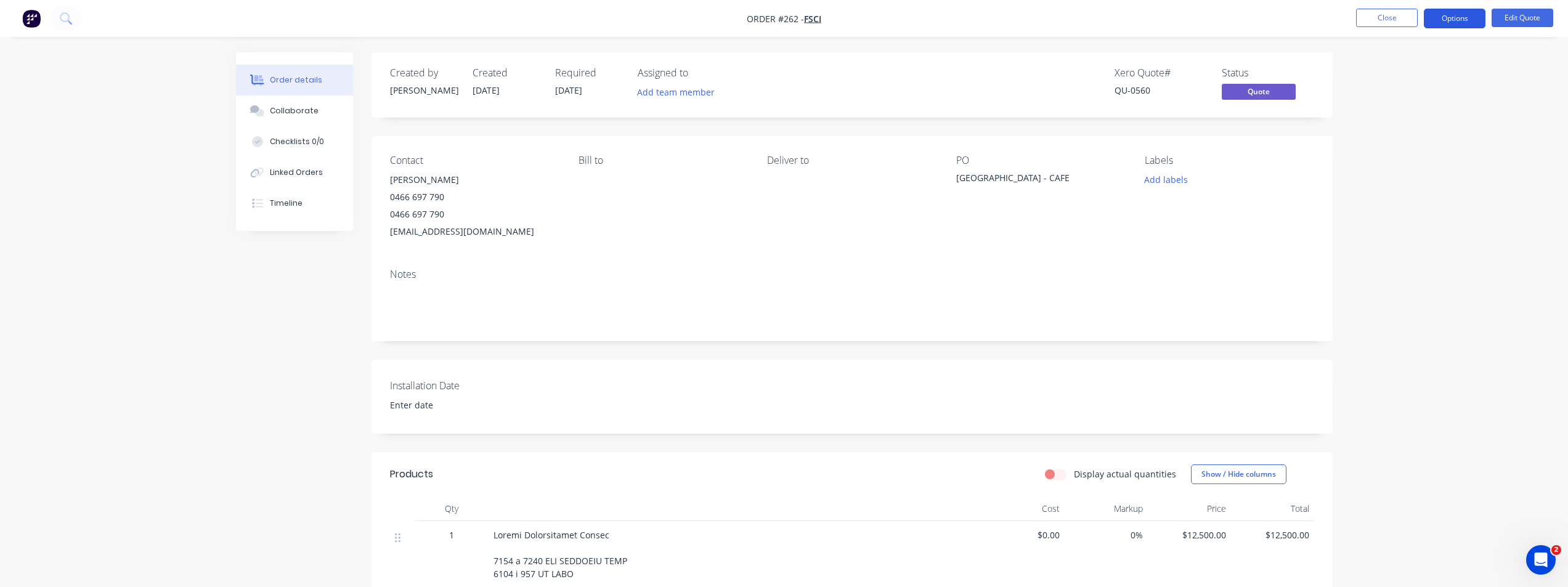
click at [1448, 22] on button "Options" at bounding box center [1455, 19] width 62 height 20
click at [1388, 81] on div "Quote" at bounding box center [1417, 75] width 113 height 18
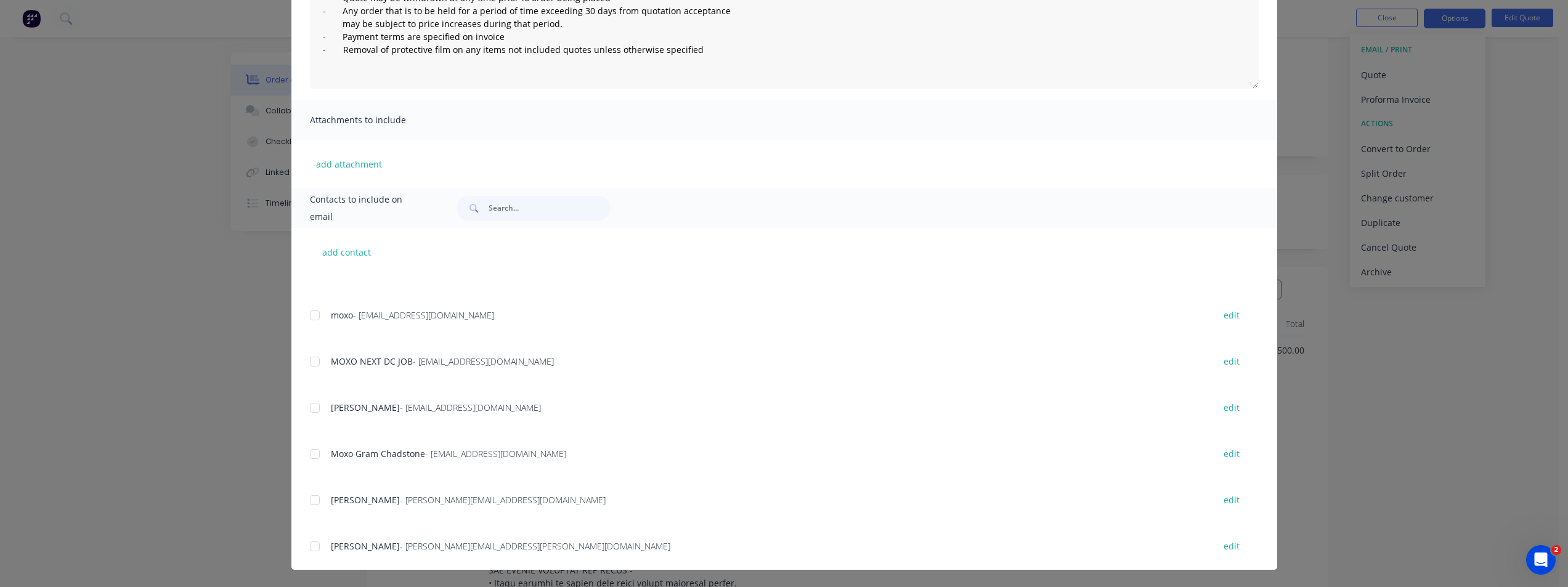
scroll to position [491, 0]
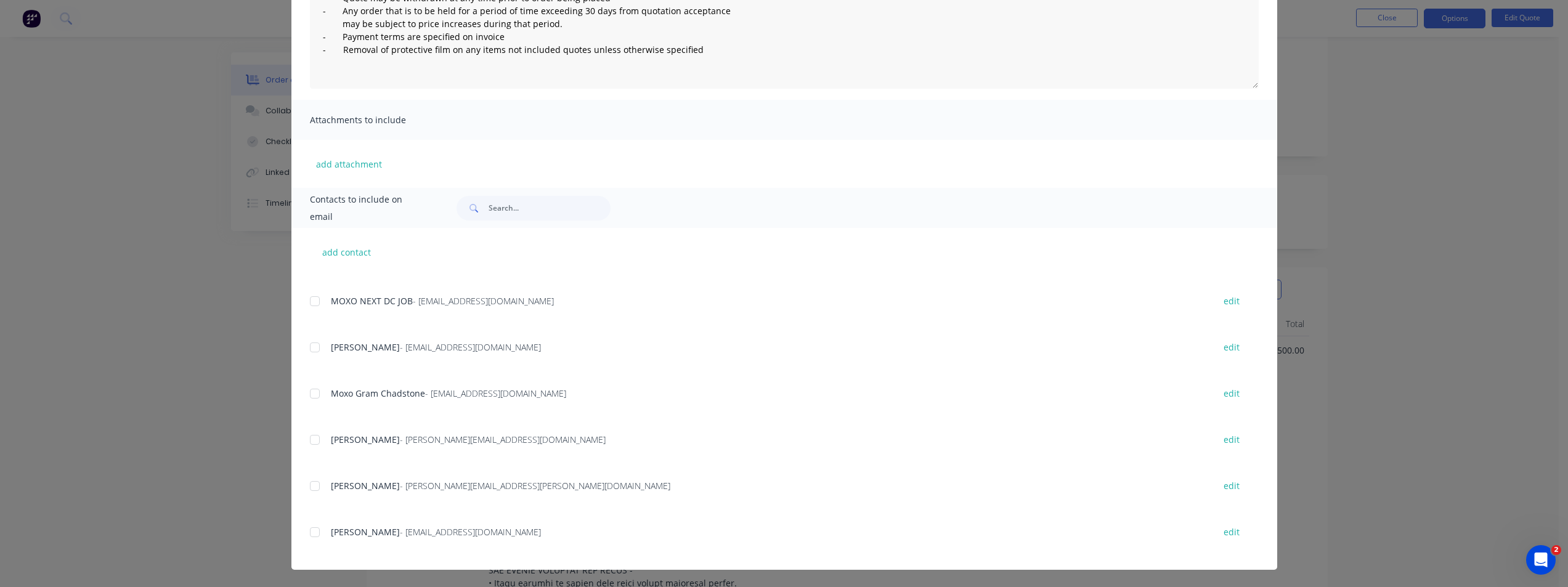
click at [309, 531] on div at bounding box center [315, 532] width 25 height 25
click at [309, 442] on div at bounding box center [315, 440] width 25 height 25
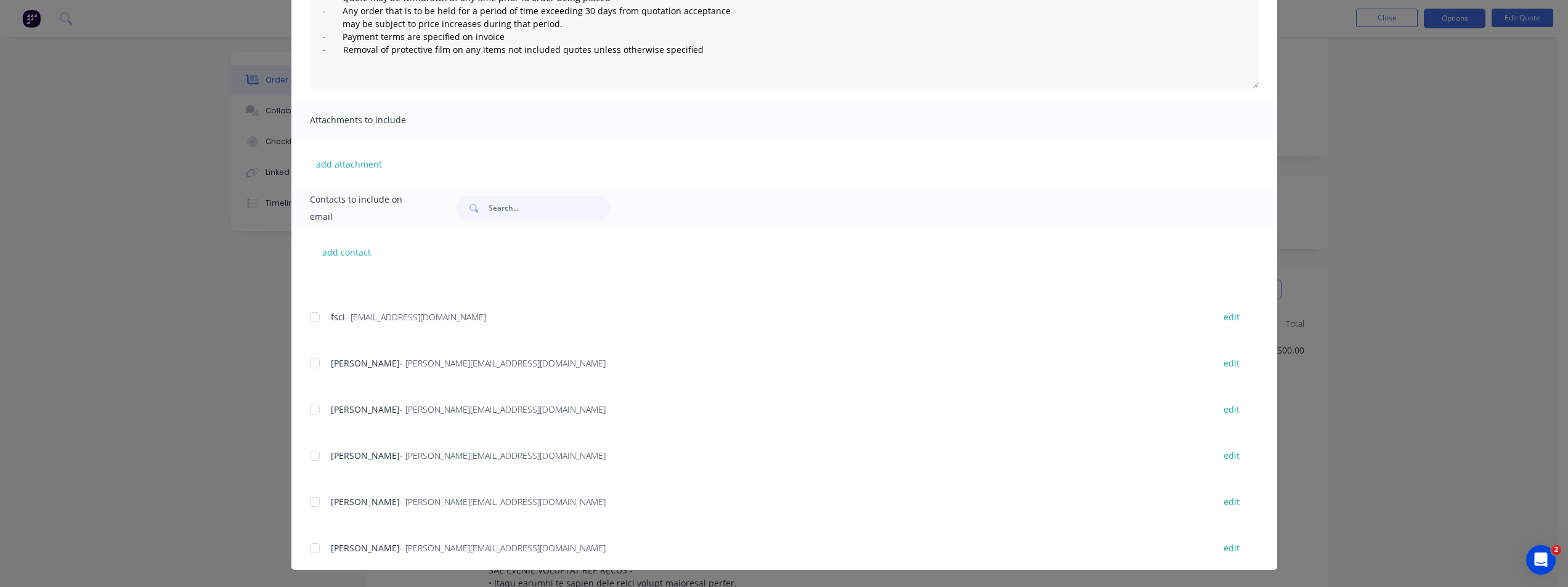
scroll to position [0, 0]
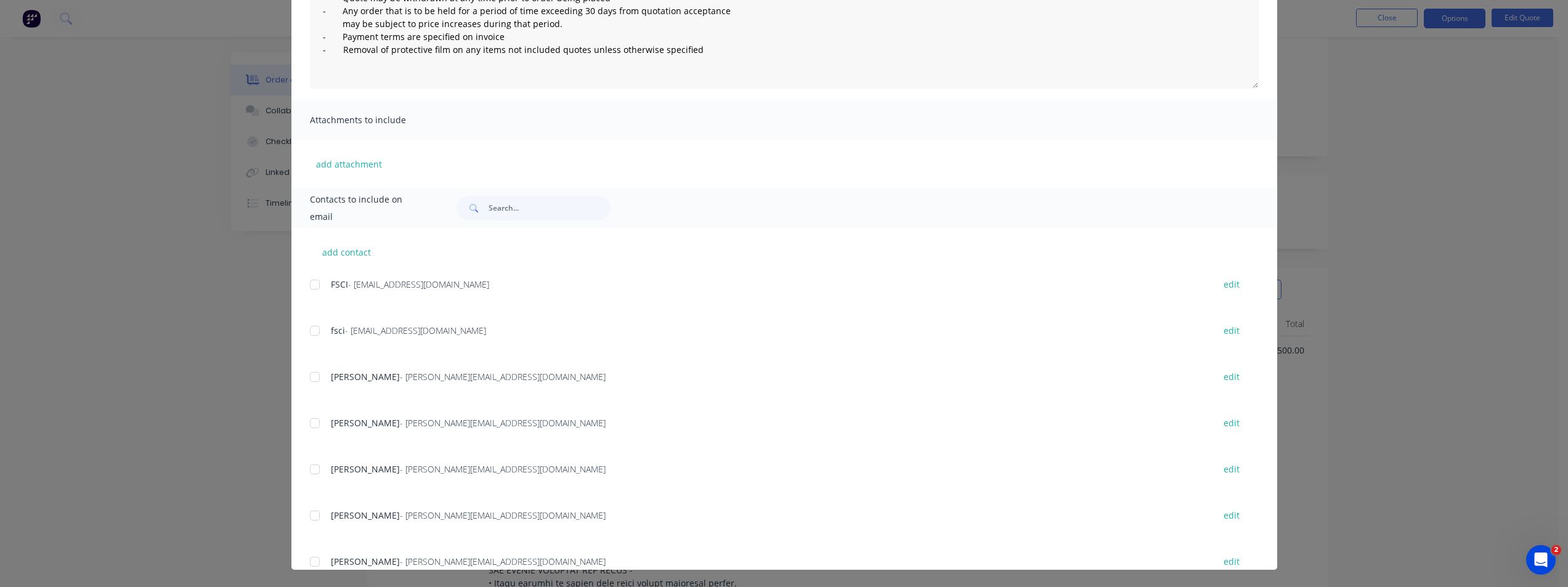
click at [307, 421] on div at bounding box center [315, 423] width 25 height 25
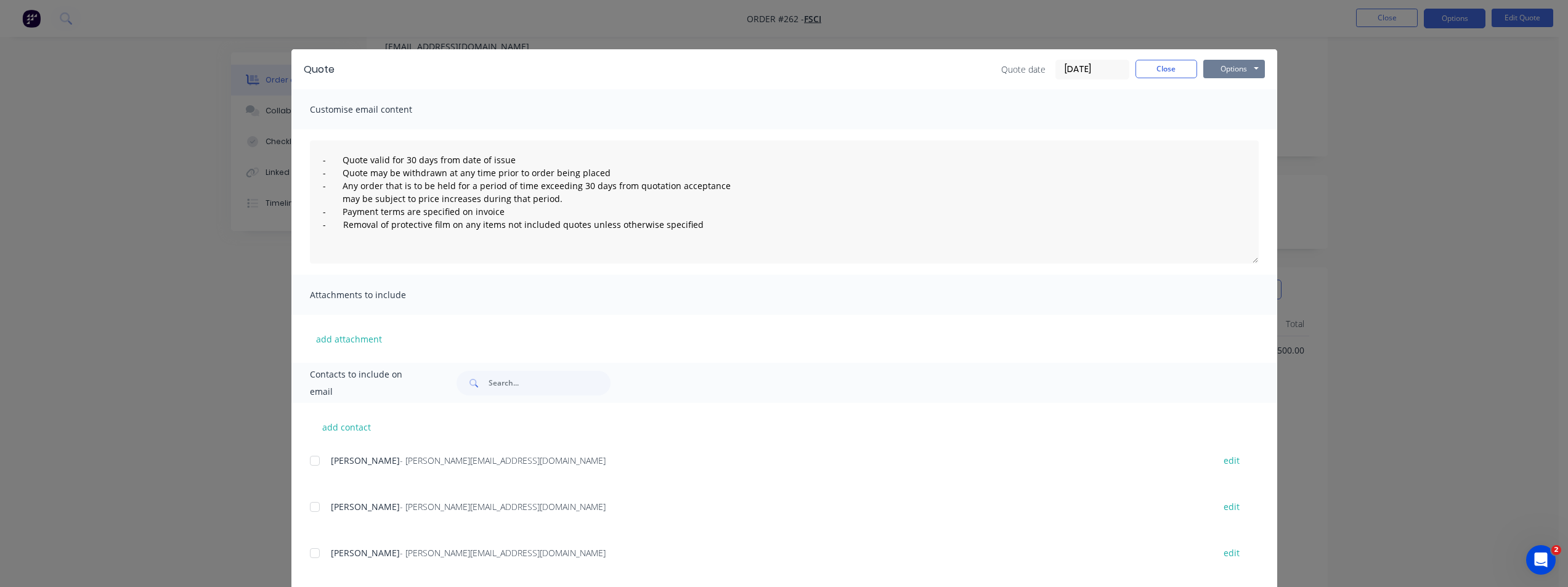
click at [1238, 74] on button "Options" at bounding box center [1234, 69] width 62 height 19
click at [1224, 122] on button "Email" at bounding box center [1242, 132] width 79 height 21
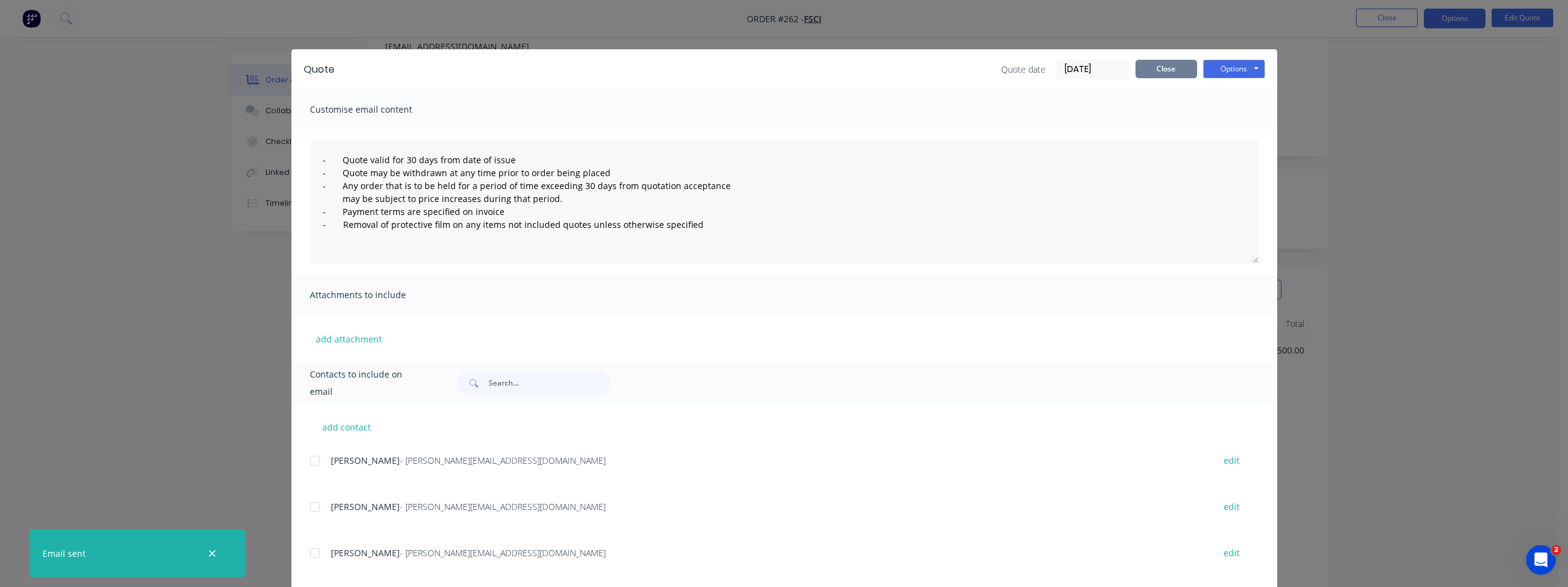
click at [1145, 74] on button "Close" at bounding box center [1167, 69] width 62 height 19
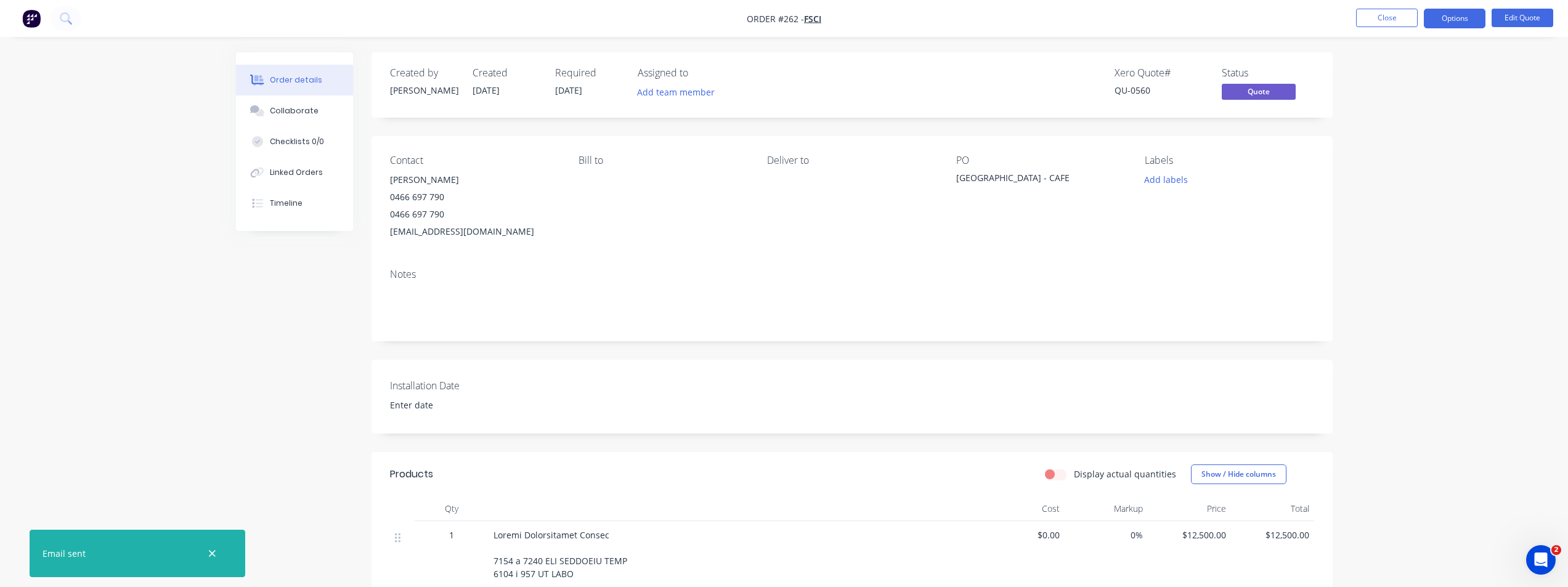
click at [24, 16] on img "button" at bounding box center [31, 18] width 19 height 19
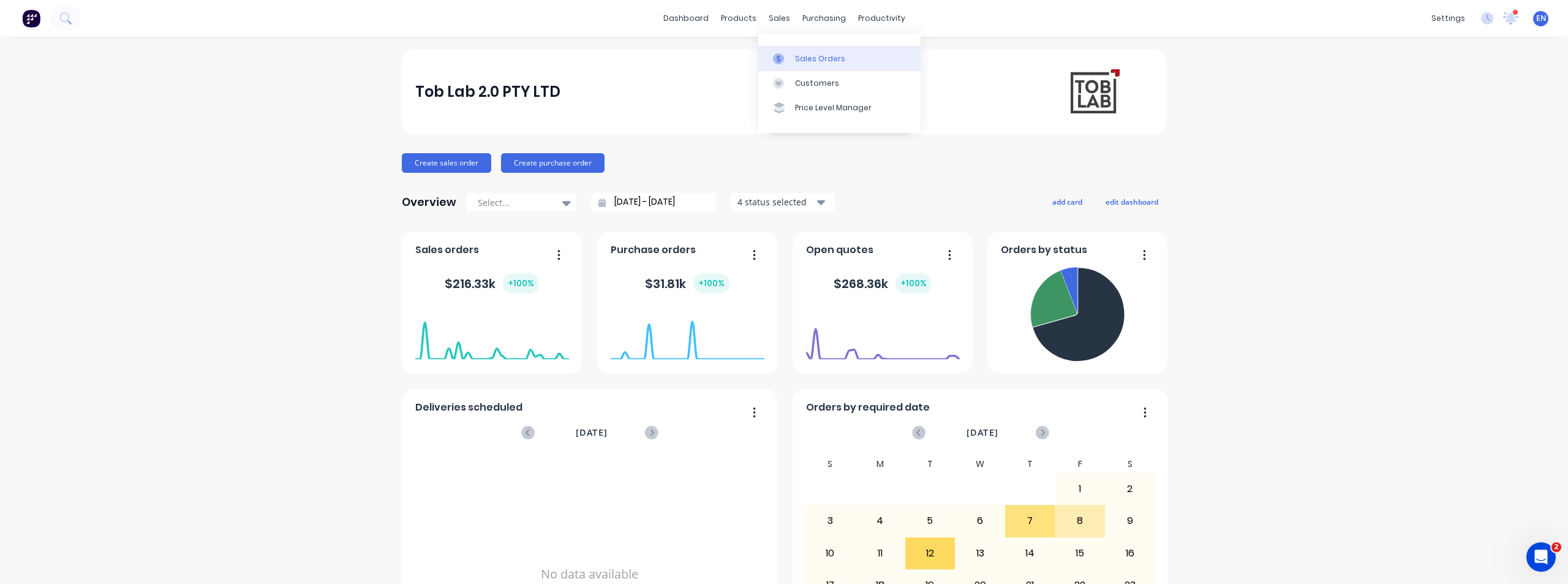
click at [791, 57] on div at bounding box center [782, 59] width 18 height 11
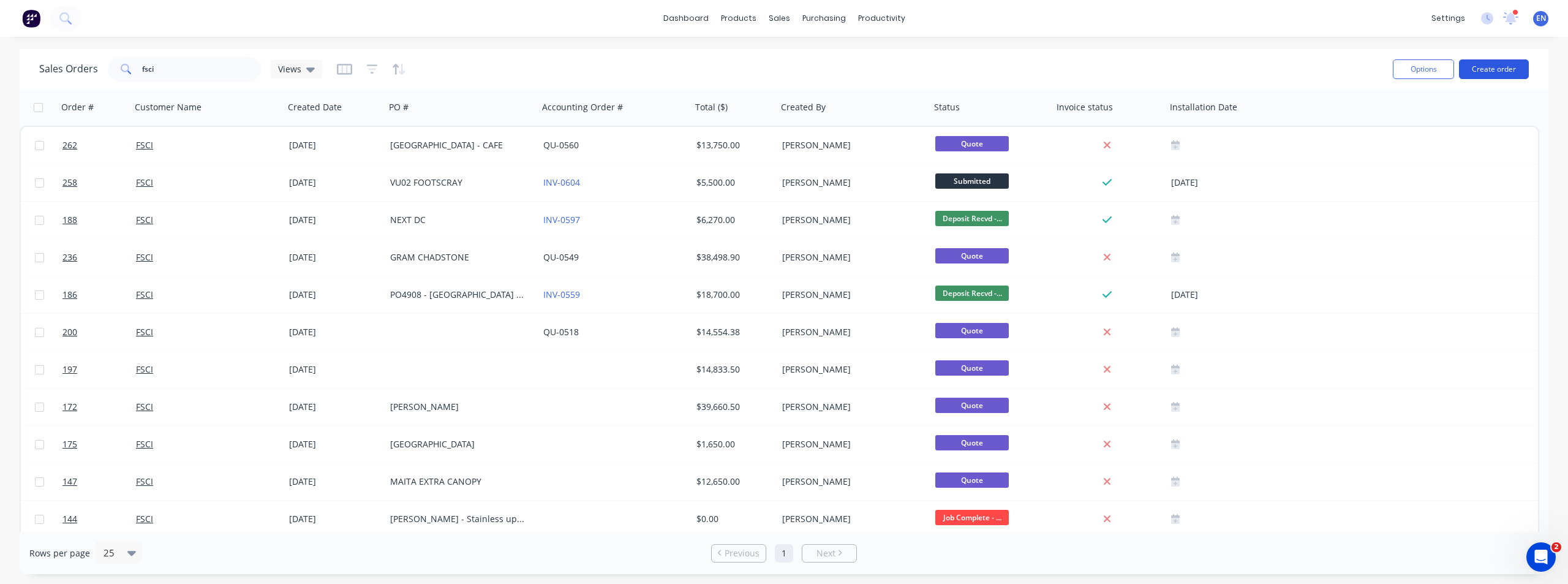
click at [1495, 68] on button "Create order" at bounding box center [1494, 69] width 70 height 20
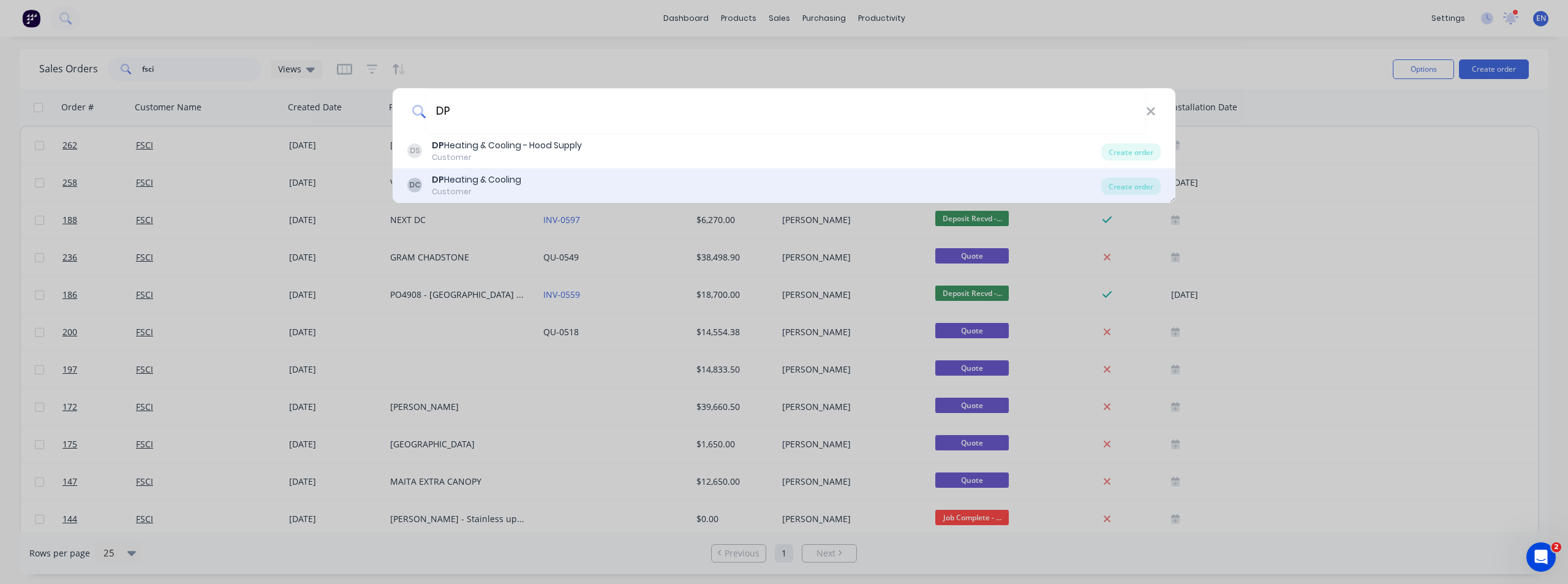
type input "DP"
click at [476, 181] on div "DP Heating & Cooling" at bounding box center [476, 179] width 89 height 13
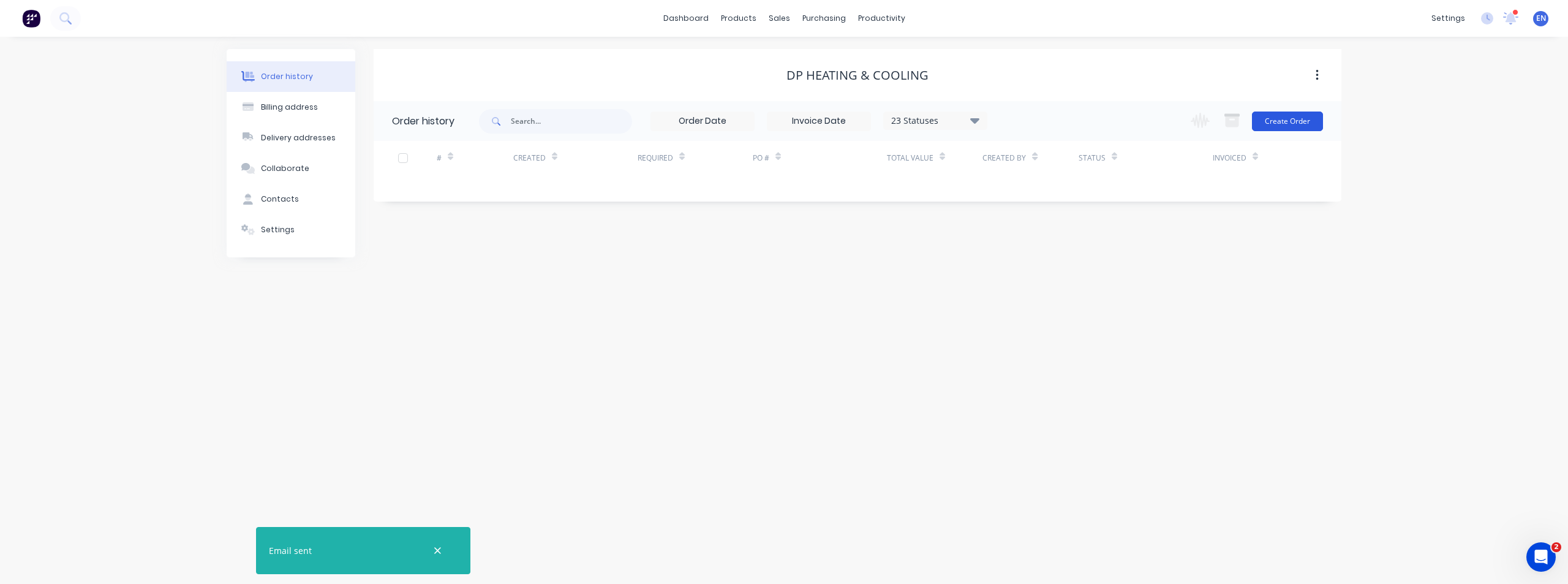
click at [1285, 116] on button "Create Order" at bounding box center [1288, 121] width 71 height 20
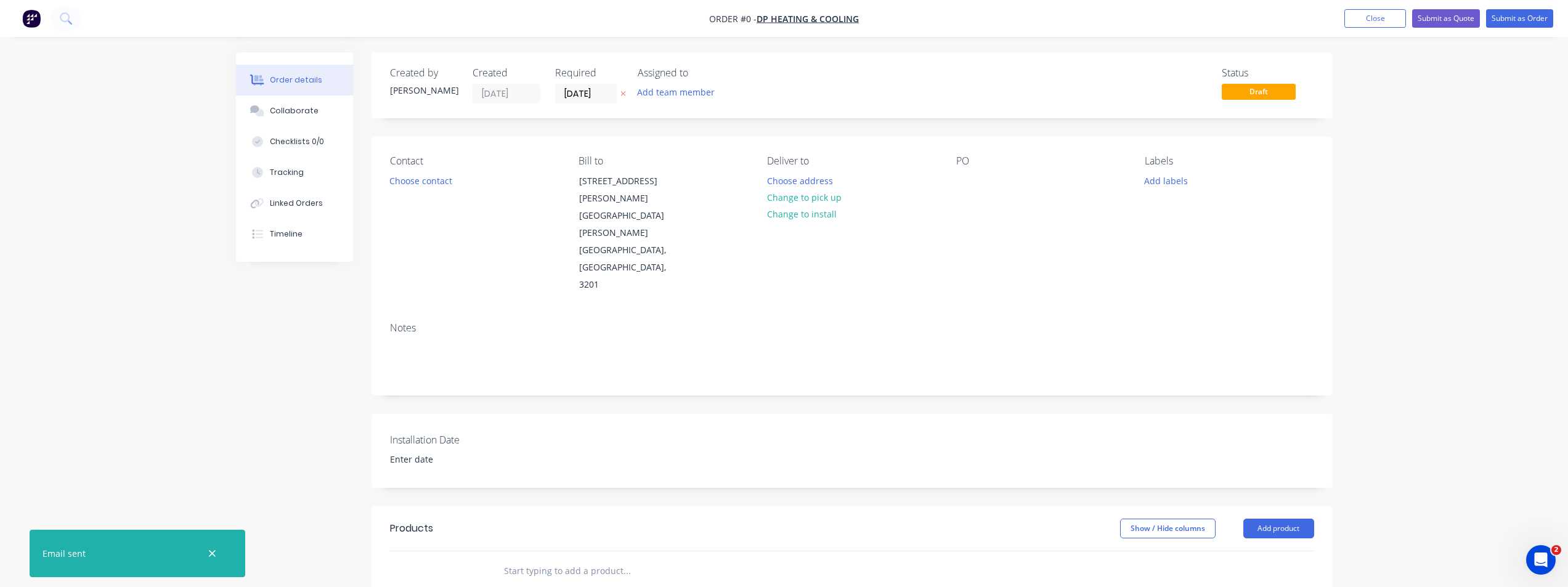
click at [554, 558] on input "text" at bounding box center [626, 571] width 246 height 25
type input "CUSTOM"
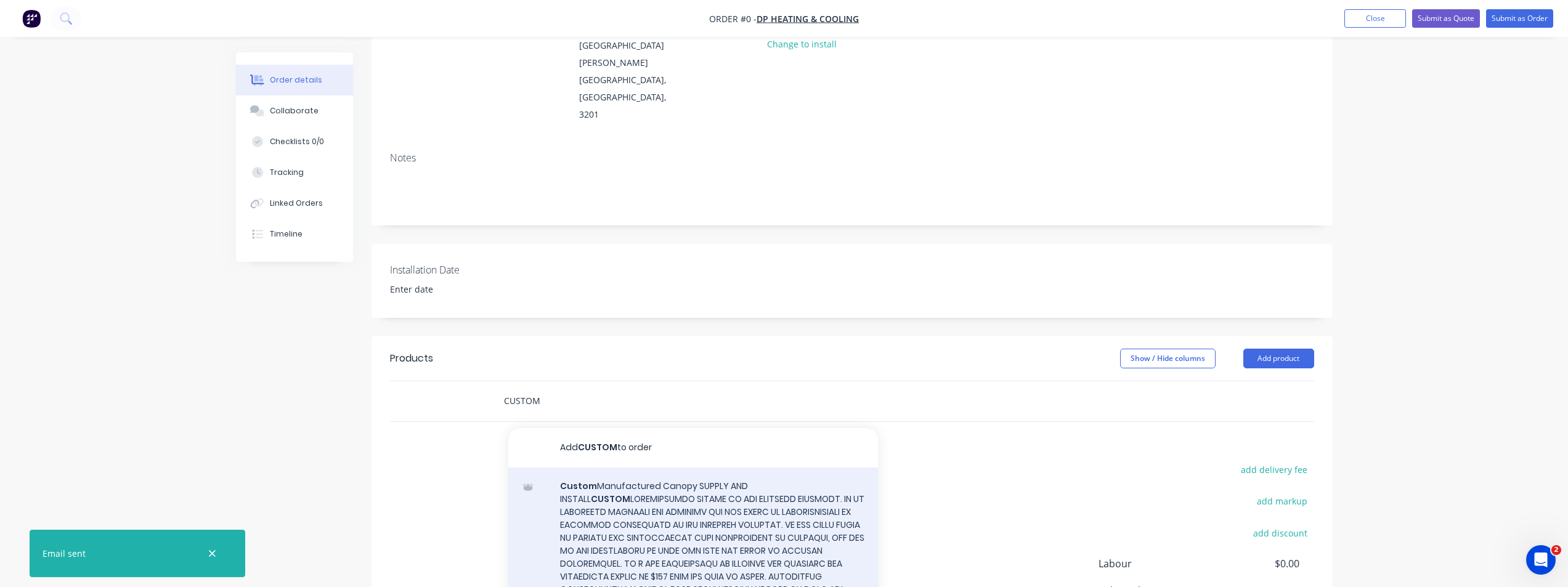
scroll to position [184, 0]
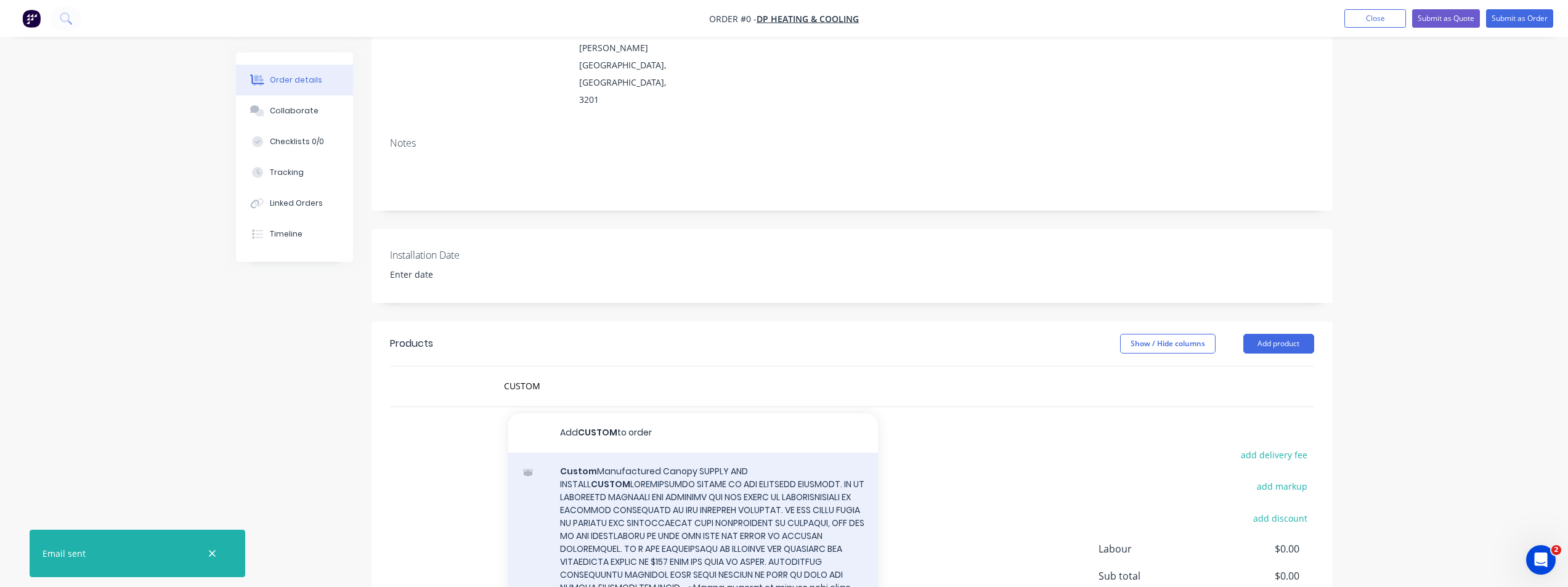
click at [664, 466] on div "Custom Manufactured Canopy SUPPLY AND INSTALL CUSTOM Xero Item # factory_item D…" at bounding box center [693, 597] width 370 height 290
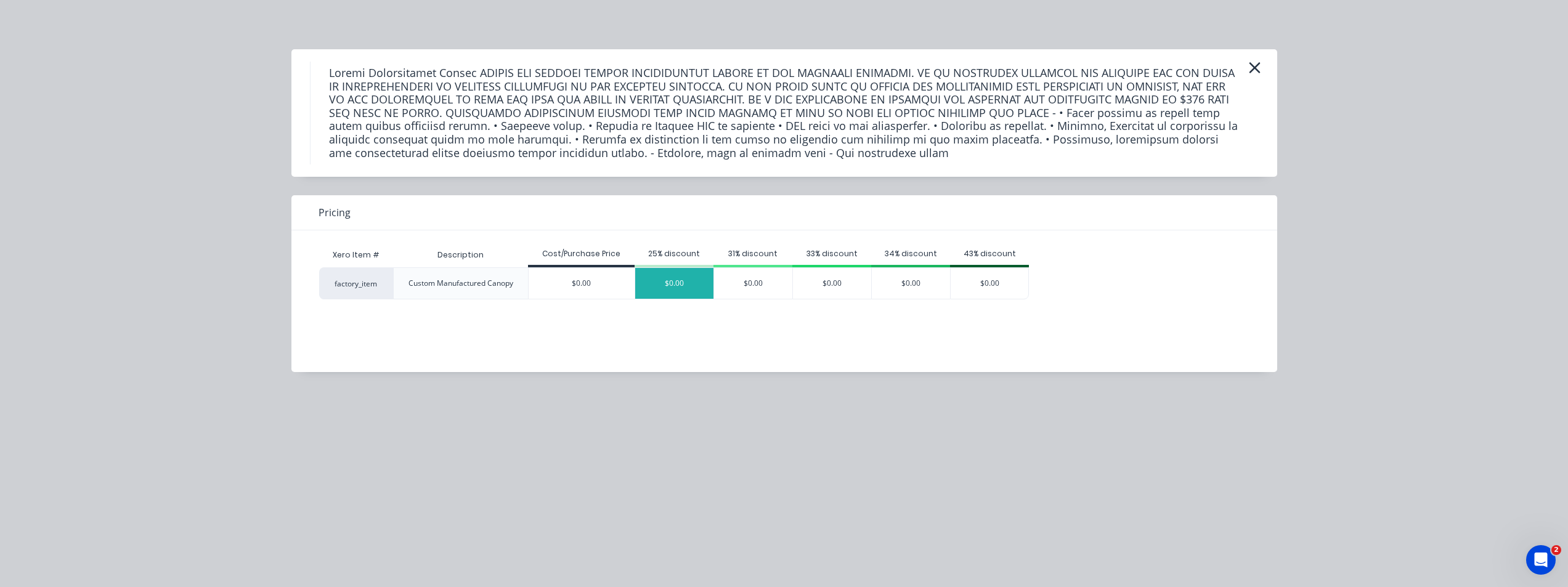
click at [666, 275] on div "$0.00" at bounding box center [675, 283] width 78 height 31
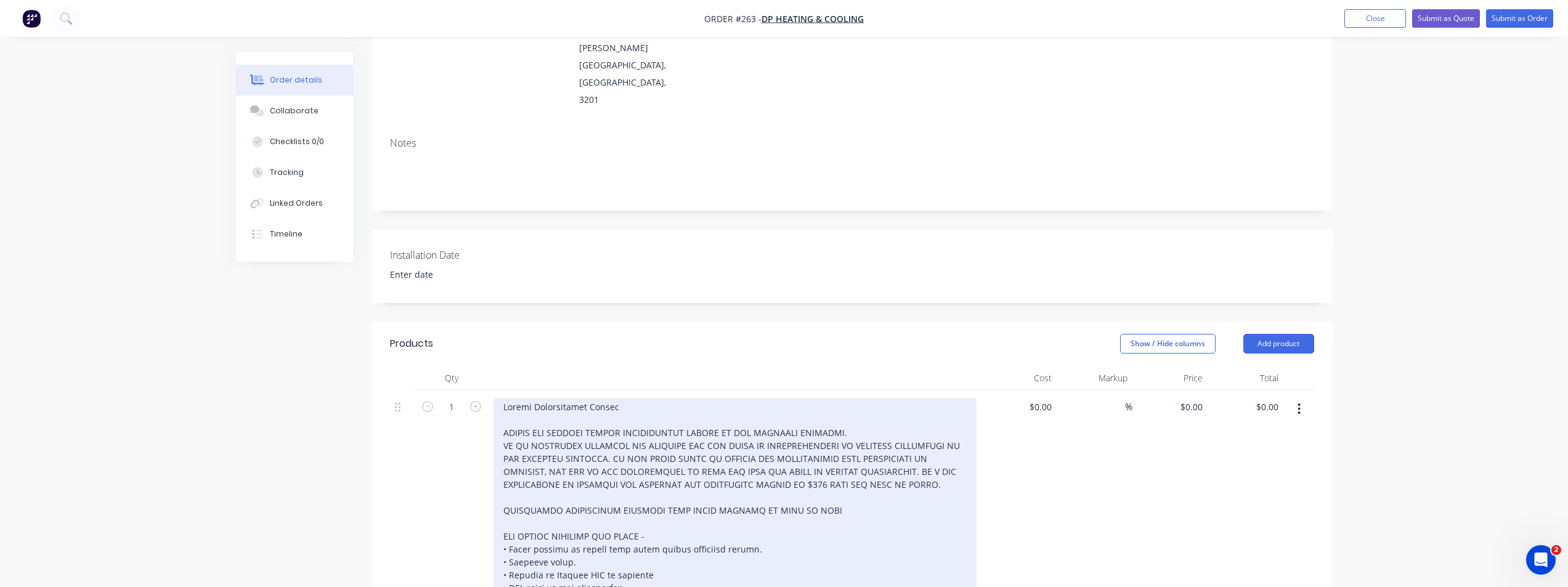
click at [638, 398] on div at bounding box center [735, 536] width 483 height 276
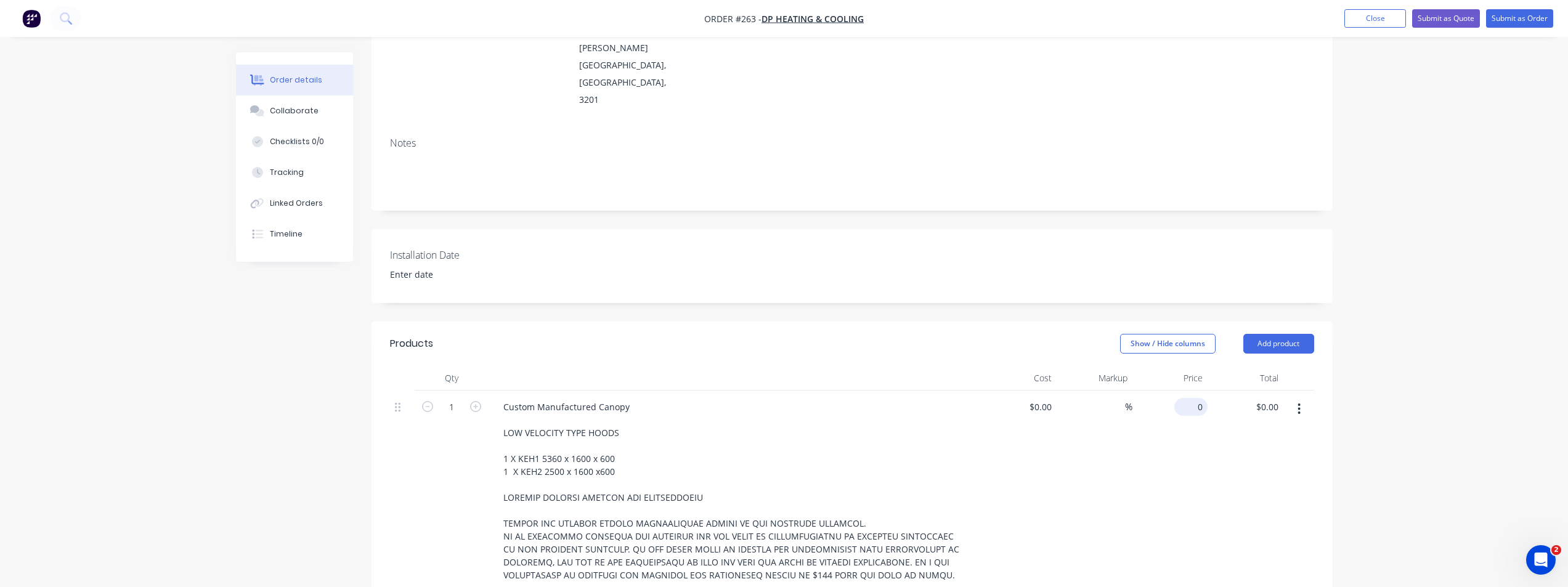
click at [1195, 398] on input "0" at bounding box center [1193, 407] width 28 height 18
type input "17800"
type input "0.00"
type input "$17,800.00"
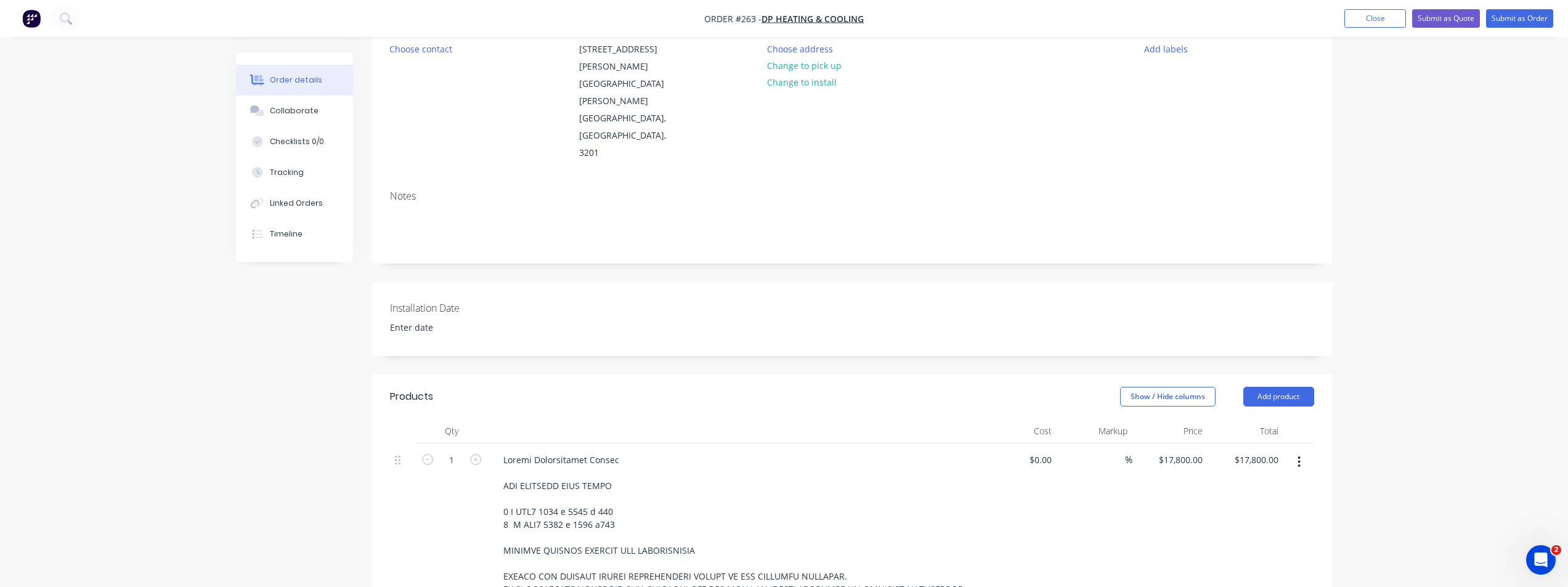
scroll to position [1, 0]
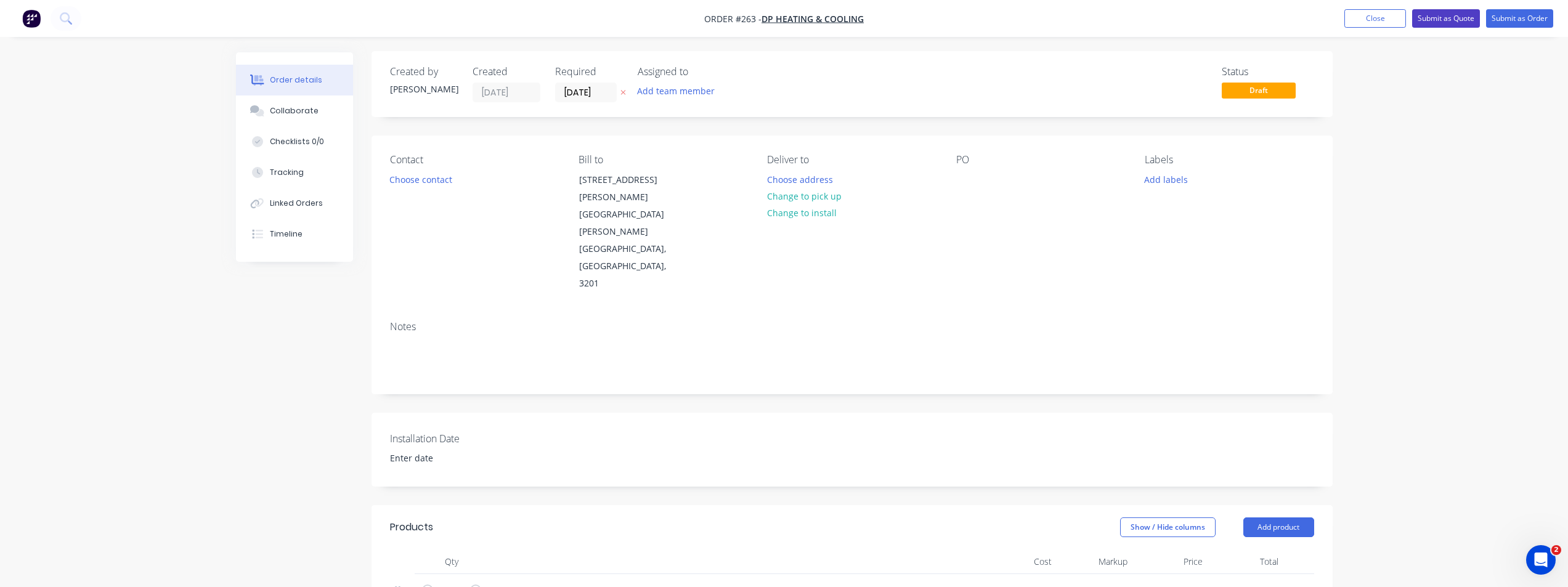
click at [1442, 19] on button "Submit as Quote" at bounding box center [1446, 18] width 68 height 19
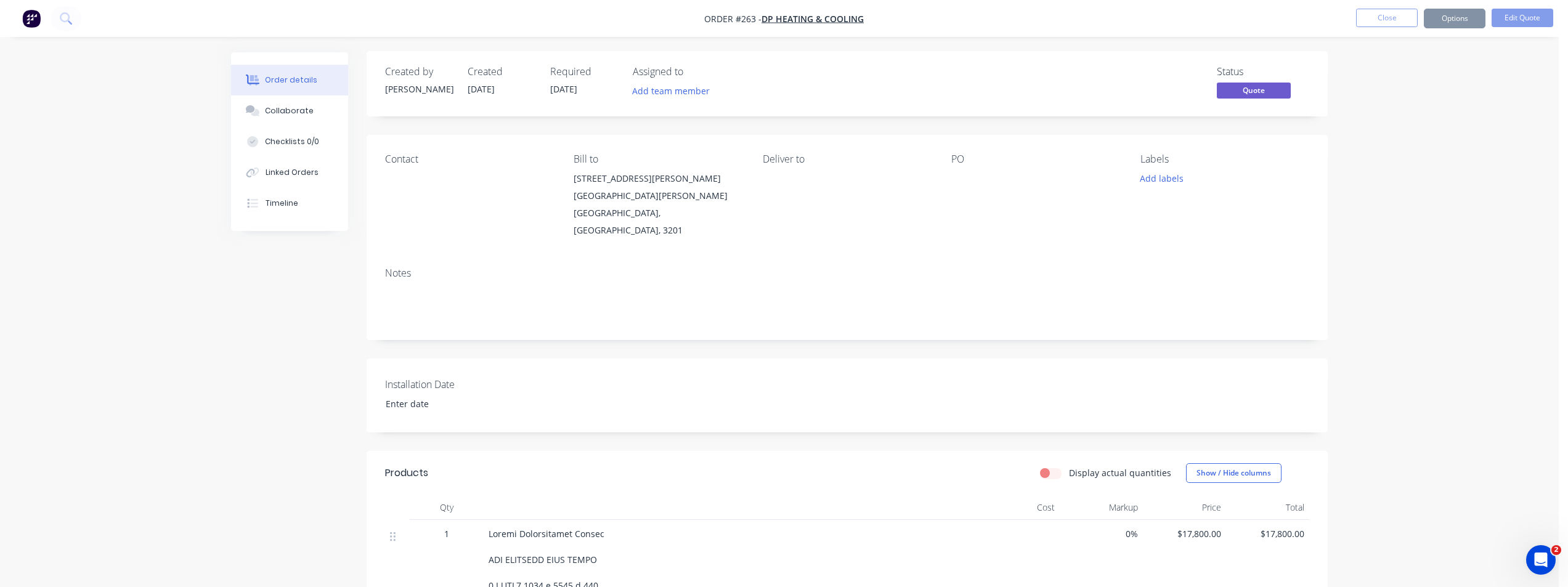
scroll to position [0, 0]
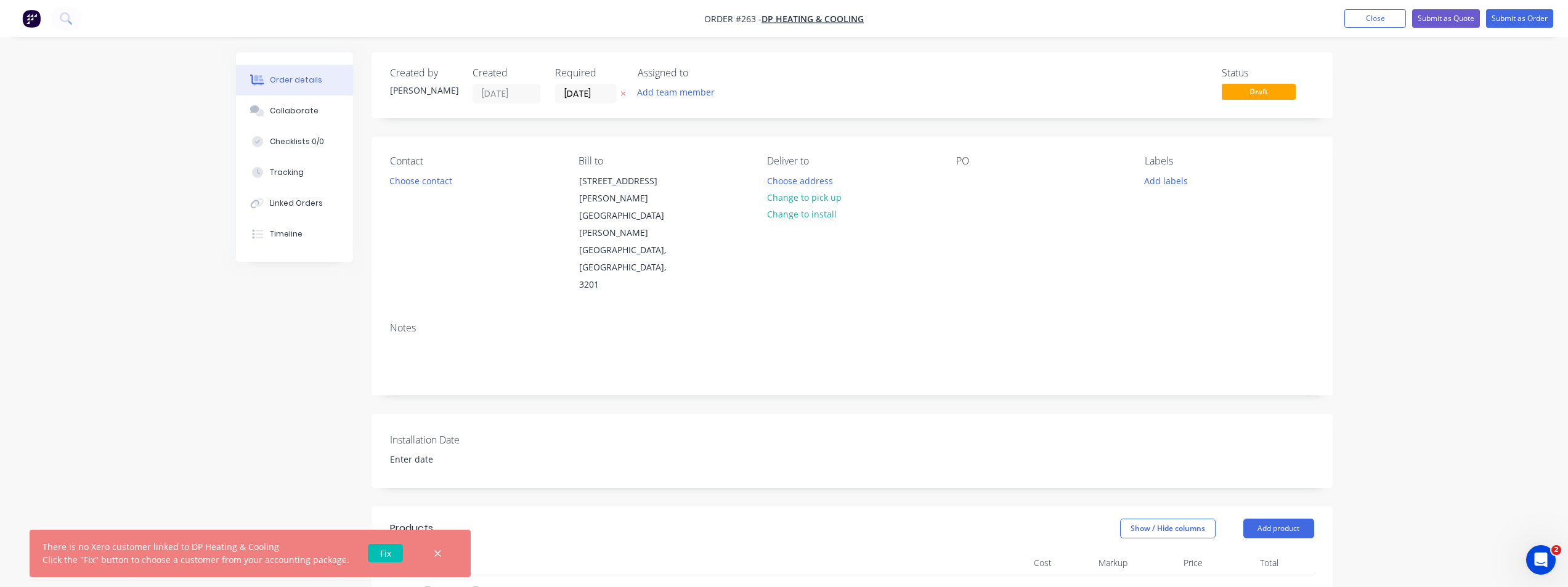
click at [379, 553] on link "Fix" at bounding box center [385, 553] width 35 height 19
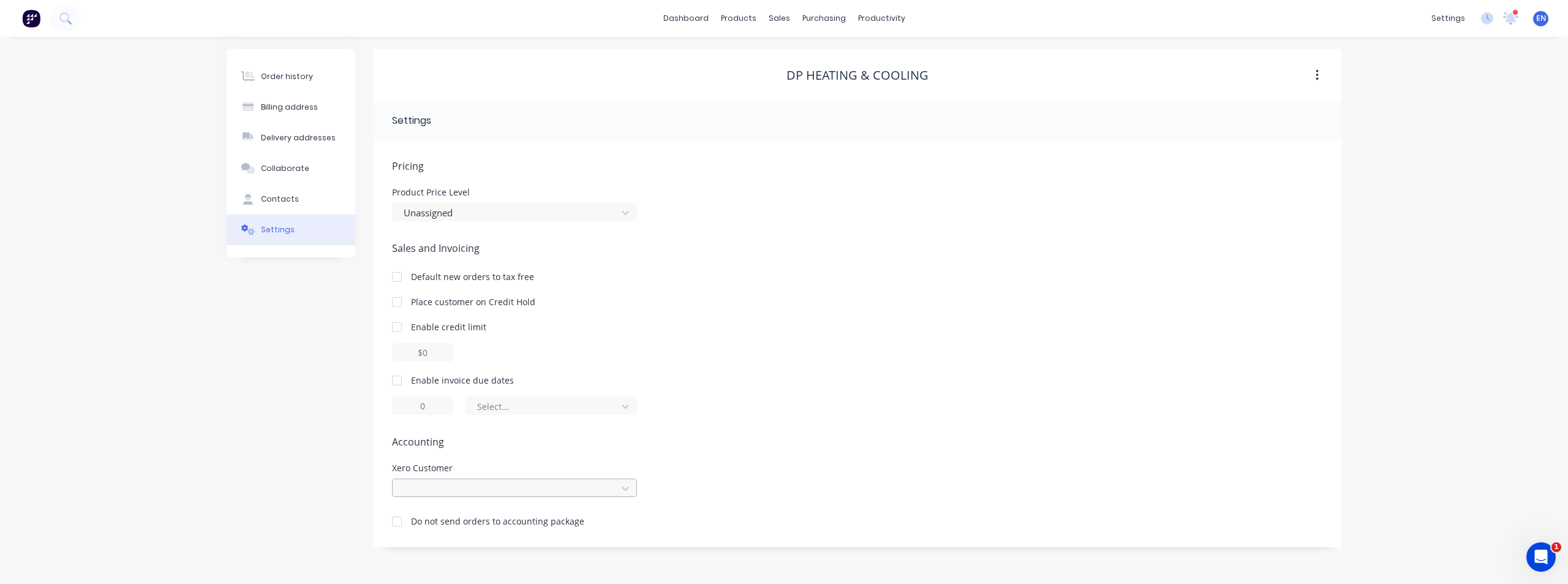
click at [426, 491] on div at bounding box center [514, 487] width 245 height 18
type input "DP"
click at [431, 519] on div "DP HEATING & COOLING" at bounding box center [514, 515] width 245 height 23
click at [275, 83] on button "Order history" at bounding box center [291, 76] width 129 height 31
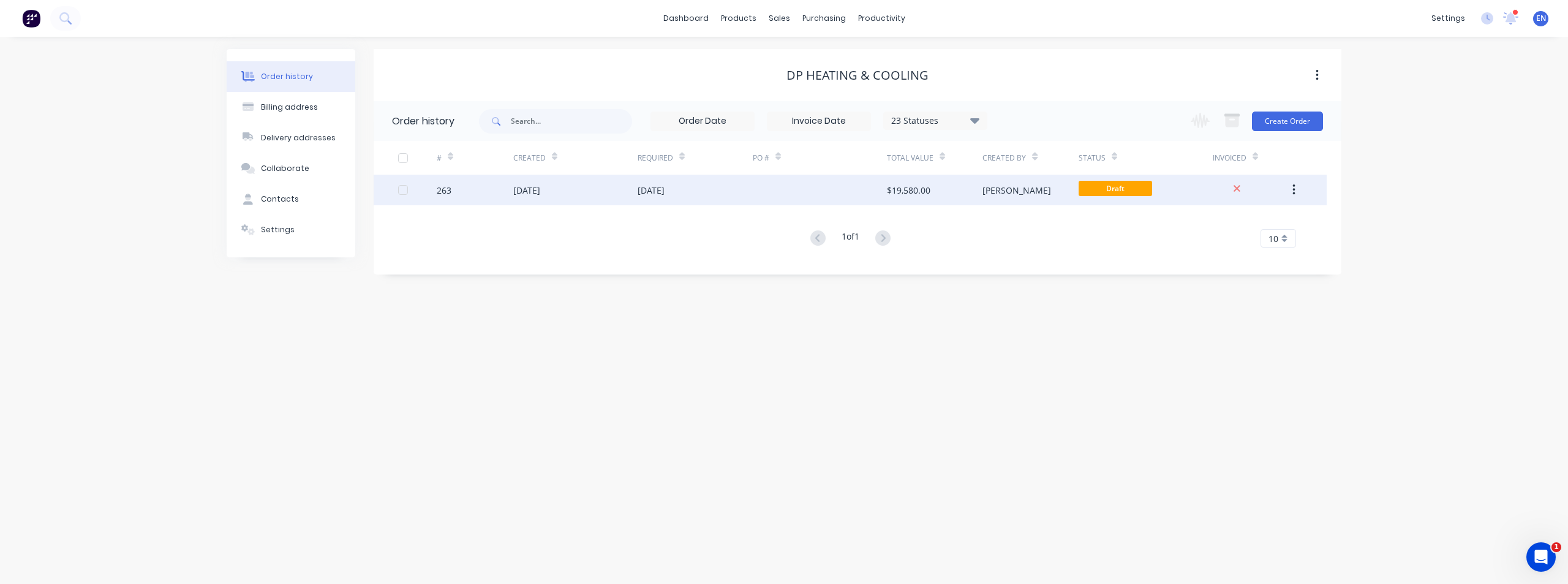
click at [635, 191] on div "[DATE]" at bounding box center [575, 190] width 124 height 31
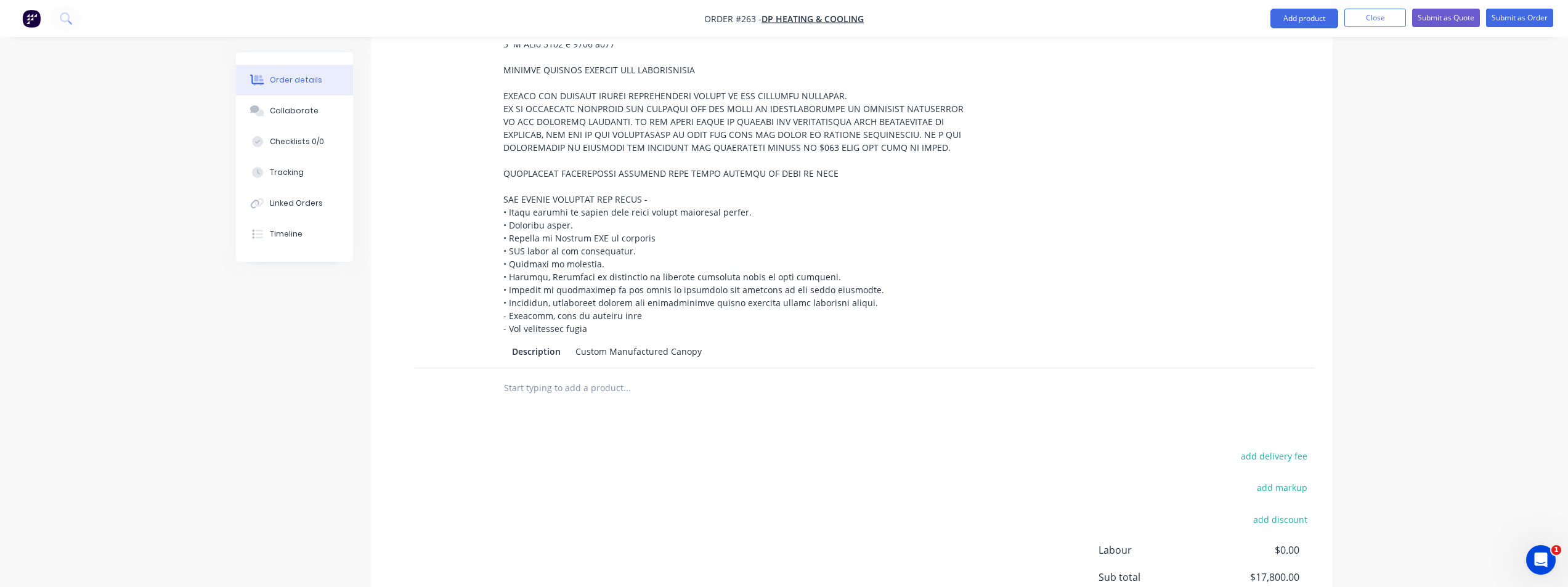
scroll to position [678, 0]
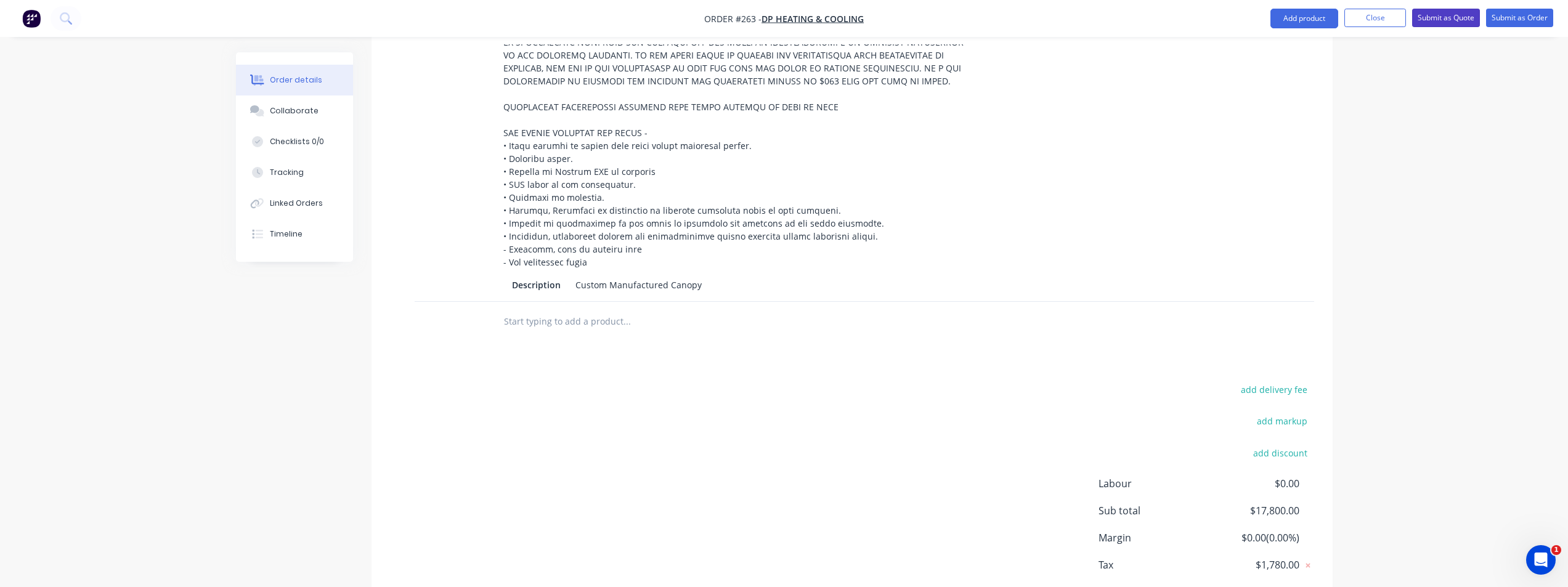
drag, startPoint x: 1451, startPoint y: 15, endPoint x: 1425, endPoint y: 49, distance: 42.8
click at [1450, 15] on button "Submit as Quote" at bounding box center [1446, 18] width 68 height 19
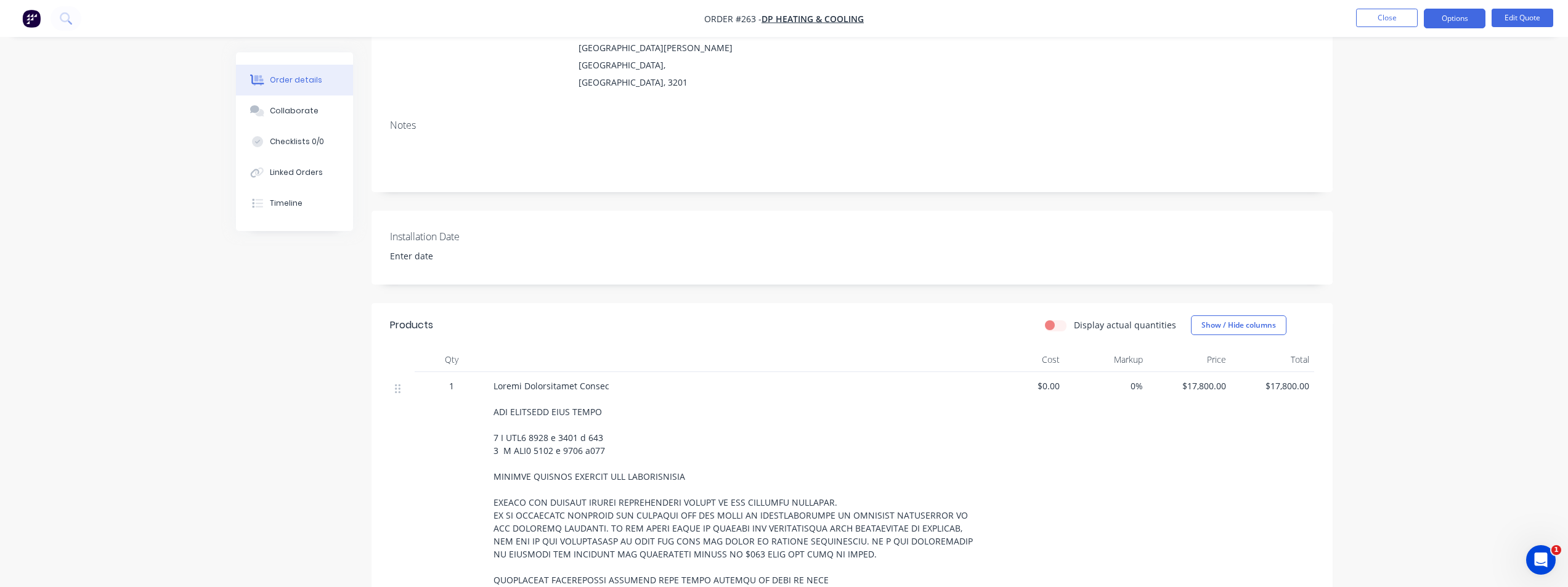
scroll to position [308, 0]
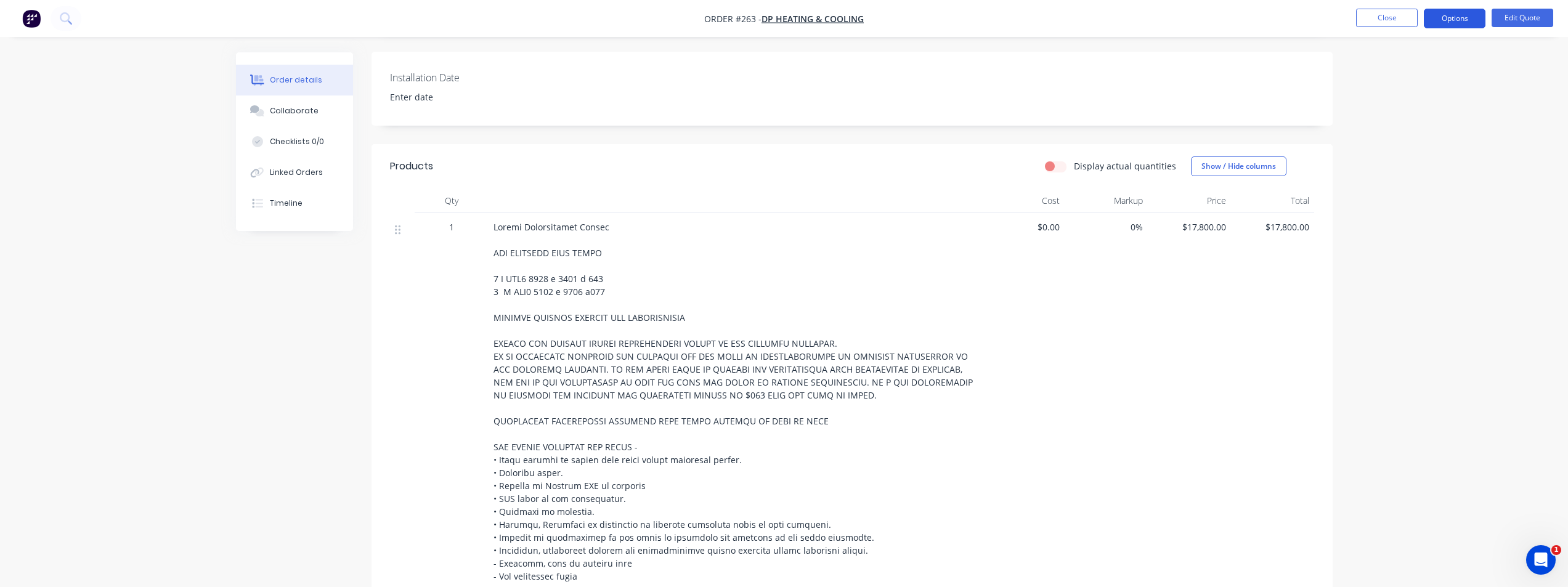
click at [1431, 25] on button "Options" at bounding box center [1455, 19] width 62 height 20
click at [1392, 88] on button "Proforma Invoice" at bounding box center [1418, 99] width 136 height 25
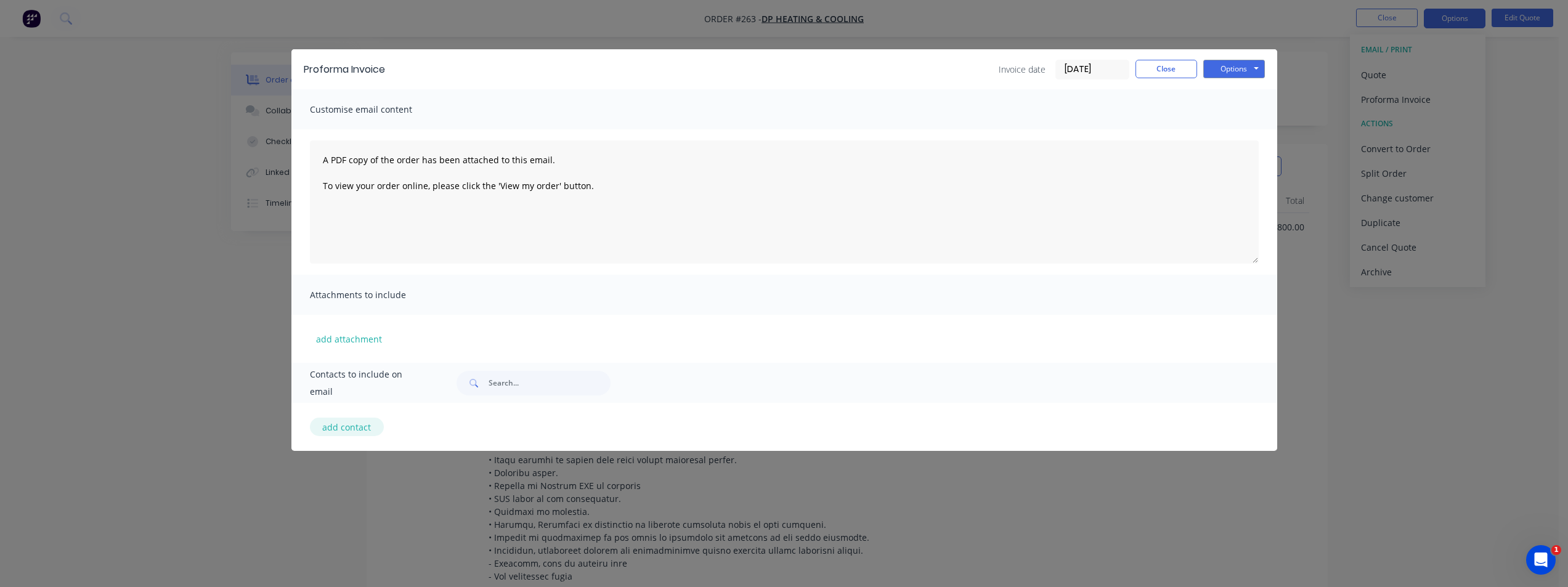
click at [355, 424] on button "add contact" at bounding box center [347, 427] width 74 height 19
select select "AU"
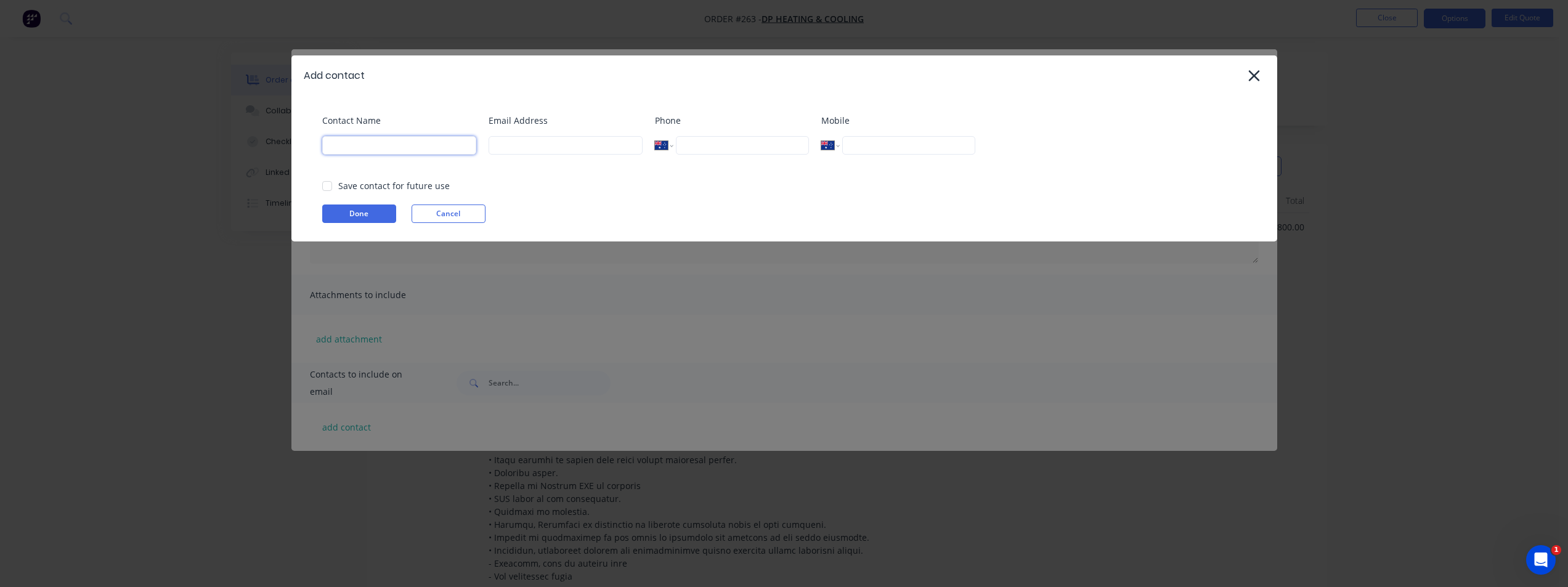
click at [364, 150] on input at bounding box center [399, 145] width 154 height 19
type input "RICHARD TOM"
click at [568, 139] on input at bounding box center [565, 145] width 154 height 19
type input "R"
type input "richard@dpheatingcooling.com.au"
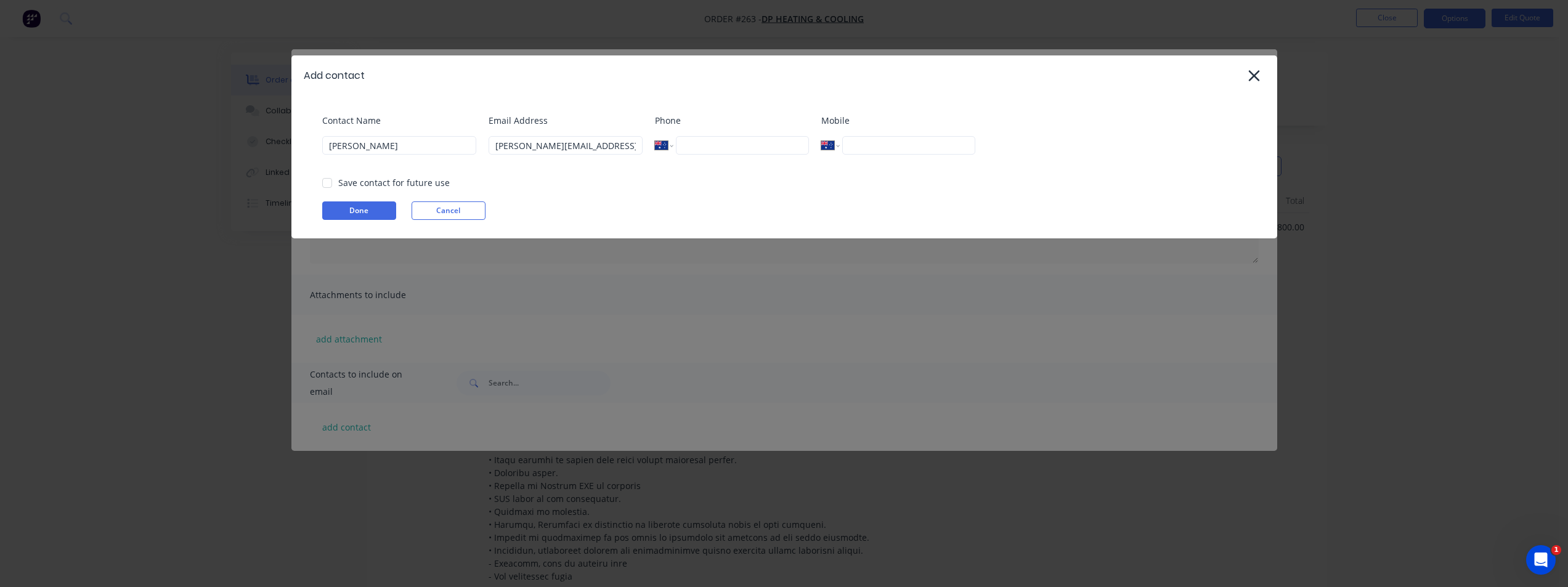
click at [757, 147] on input "tel" at bounding box center [742, 145] width 132 height 19
click at [327, 184] on div at bounding box center [327, 183] width 25 height 25
type input "0493 810 037"
click at [358, 214] on button "Done" at bounding box center [360, 211] width 74 height 19
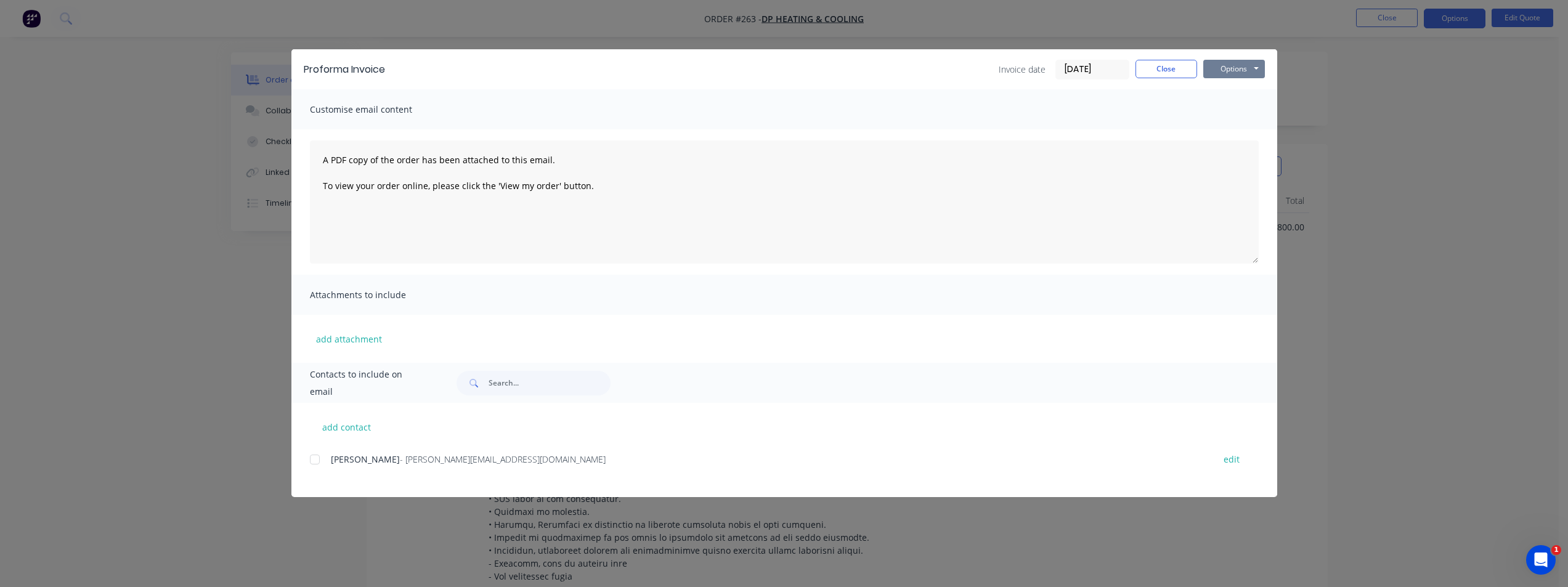
click at [1252, 72] on button "Options" at bounding box center [1234, 69] width 62 height 19
click at [1232, 127] on button "Email" at bounding box center [1242, 132] width 79 height 21
click at [314, 466] on div at bounding box center [315, 459] width 25 height 25
click at [1241, 75] on button "Options" at bounding box center [1234, 69] width 62 height 19
click at [1238, 125] on button "Email" at bounding box center [1242, 132] width 79 height 21
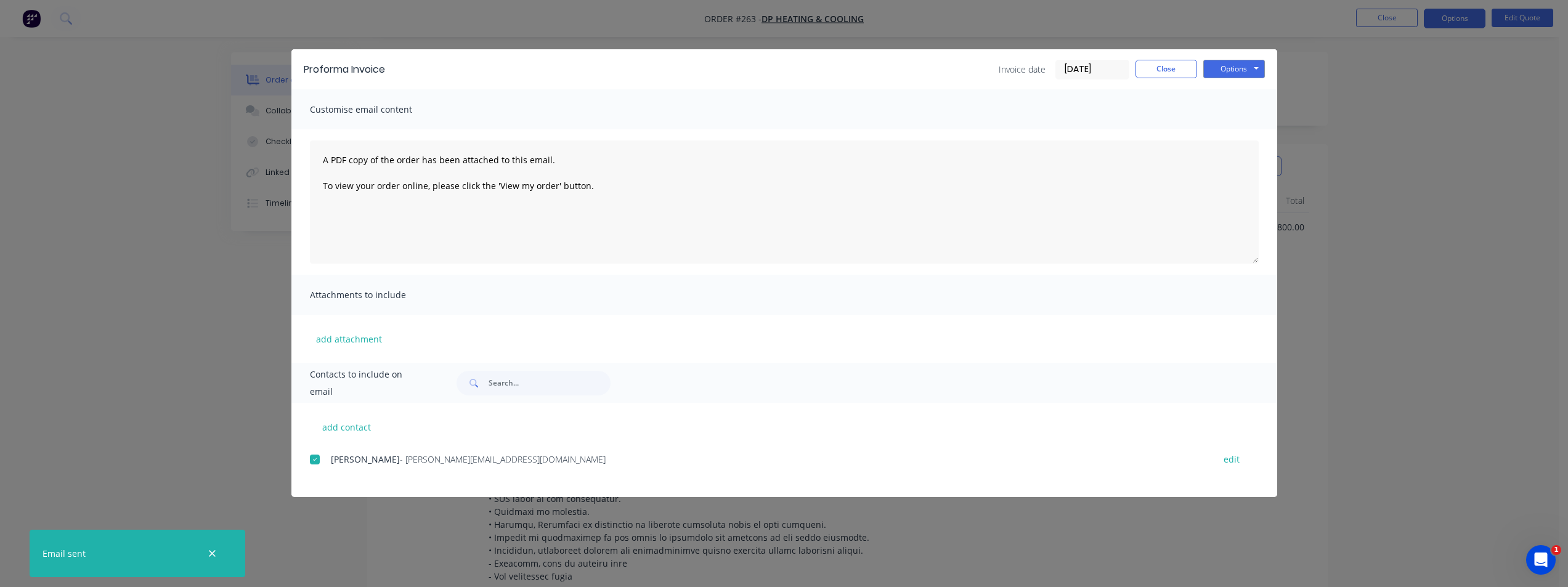
drag, startPoint x: 64, startPoint y: 417, endPoint x: 184, endPoint y: 398, distance: 121.5
click at [66, 416] on div "Proforma Invoice Invoice date 14/08/25 Close Options Preview Print Email Custom…" at bounding box center [784, 294] width 1568 height 587
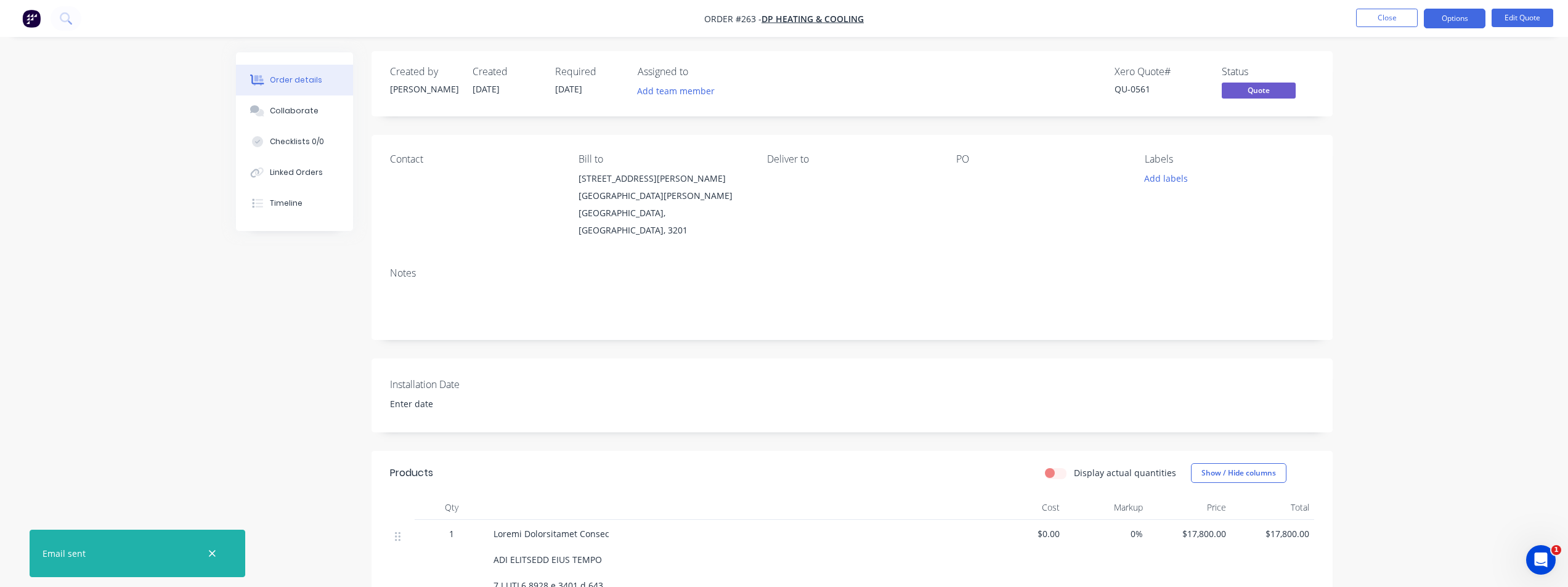
scroll to position [0, 0]
drag, startPoint x: 43, startPoint y: 19, endPoint x: 54, endPoint y: 17, distance: 11.2
click at [45, 18] on nav "Order #263 - DP Heating & Cooling Close Options Edit Quote" at bounding box center [784, 19] width 1568 height 37
